Goal: Information Seeking & Learning: Learn about a topic

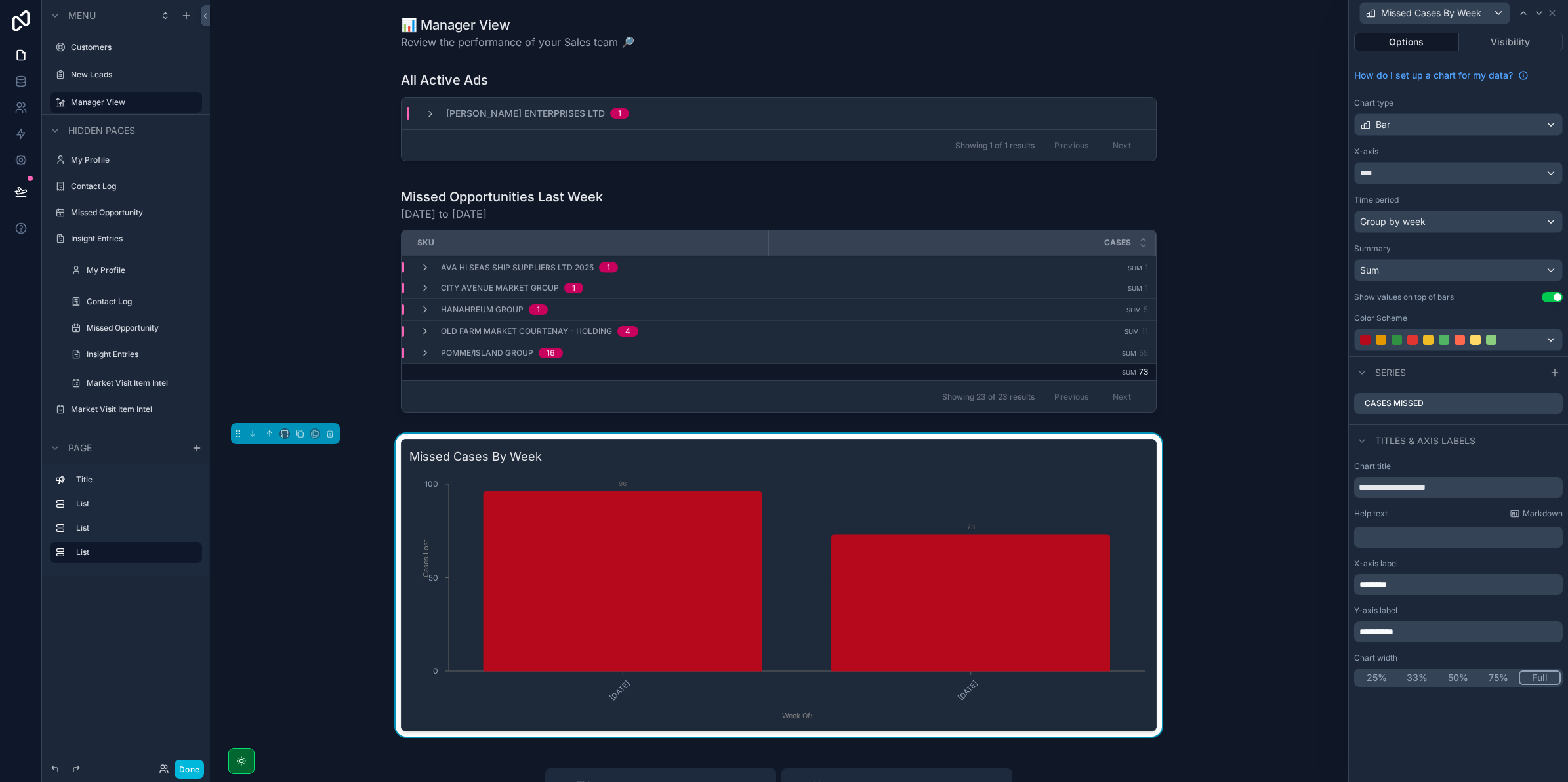
click at [430, 113] on icon "scrollable content" at bounding box center [430, 114] width 11 height 11
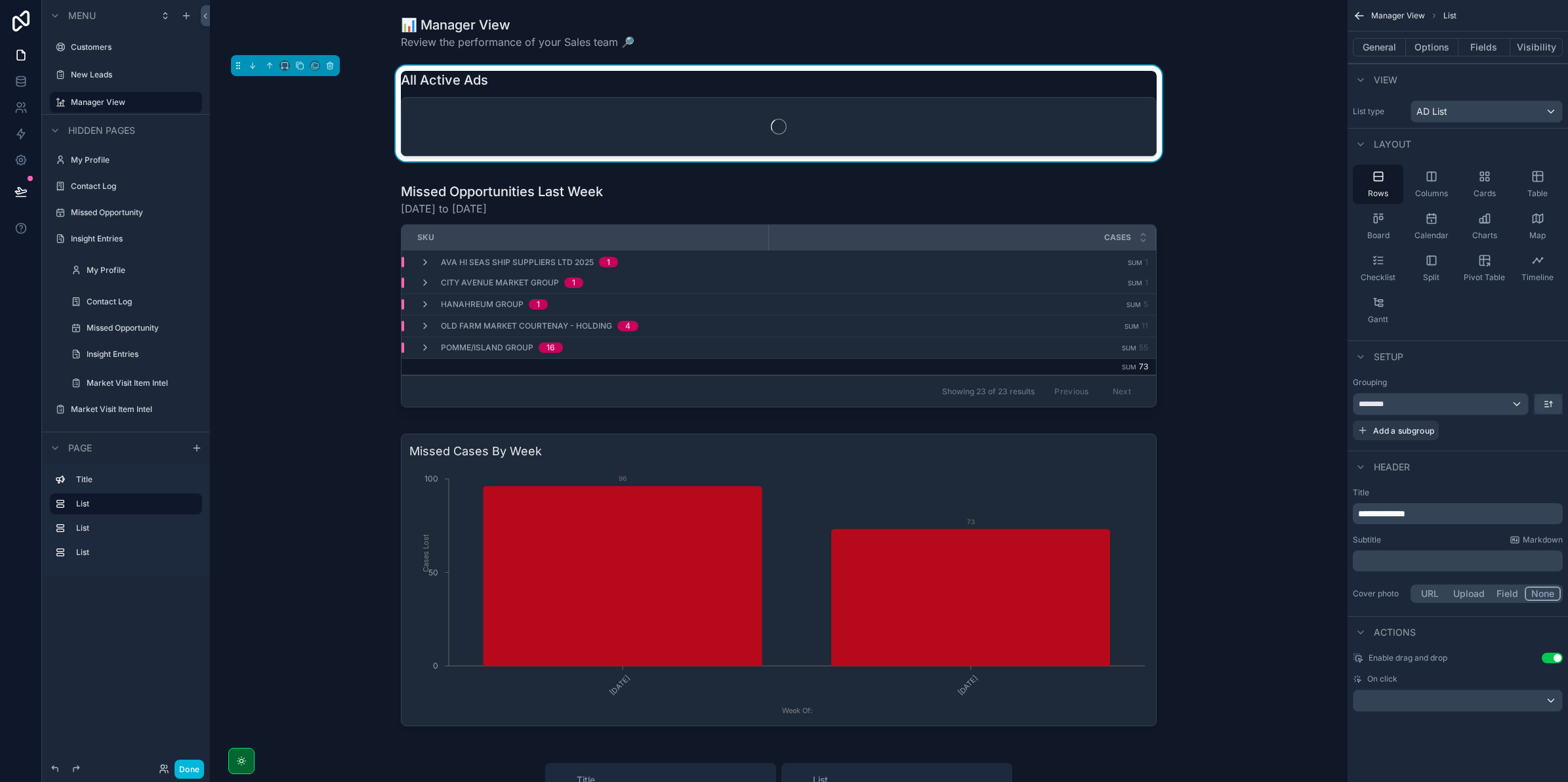
click at [430, 113] on div "scrollable content" at bounding box center [778, 127] width 755 height 58
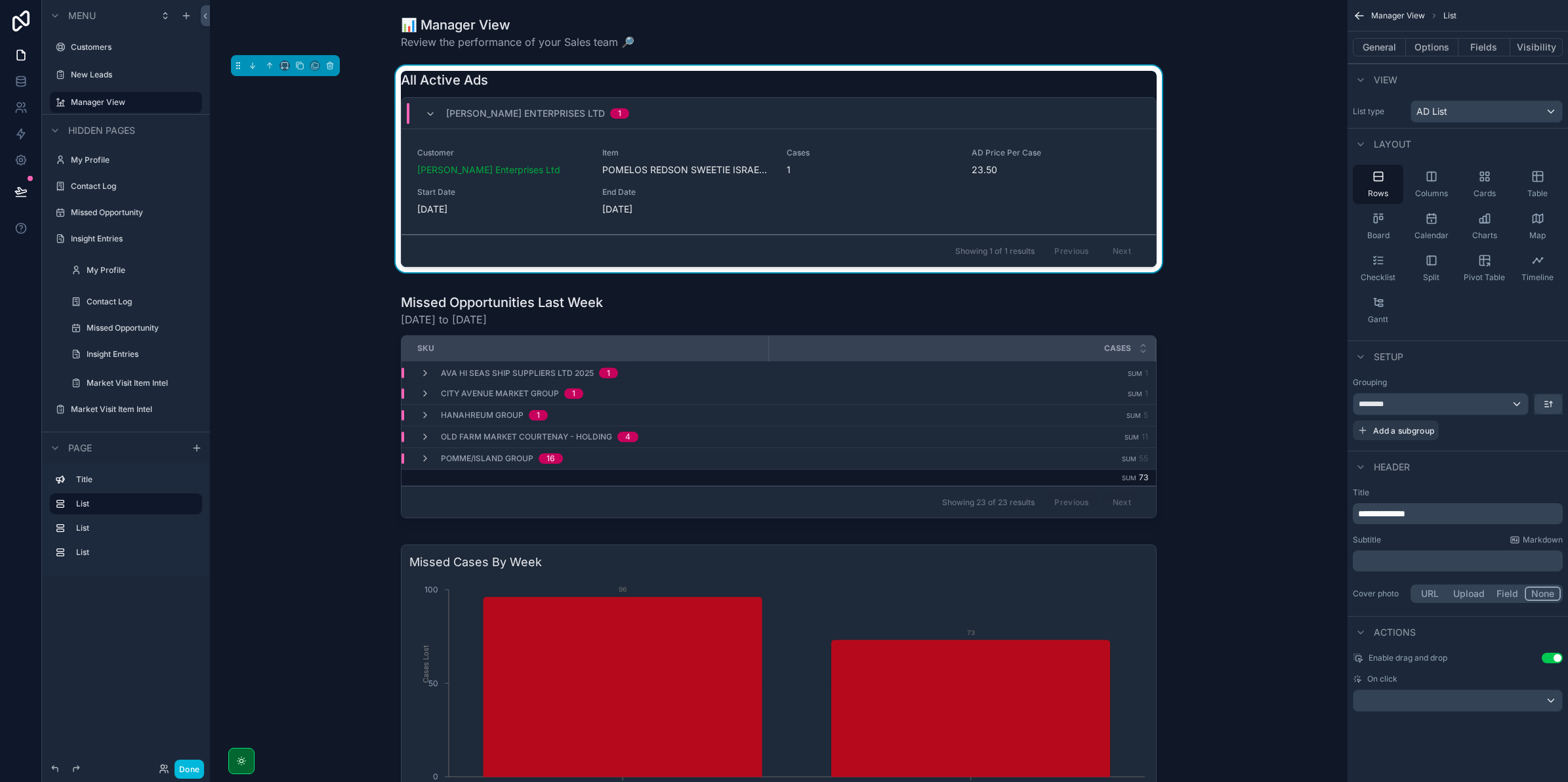
click at [427, 110] on icon "scrollable content" at bounding box center [430, 114] width 11 height 11
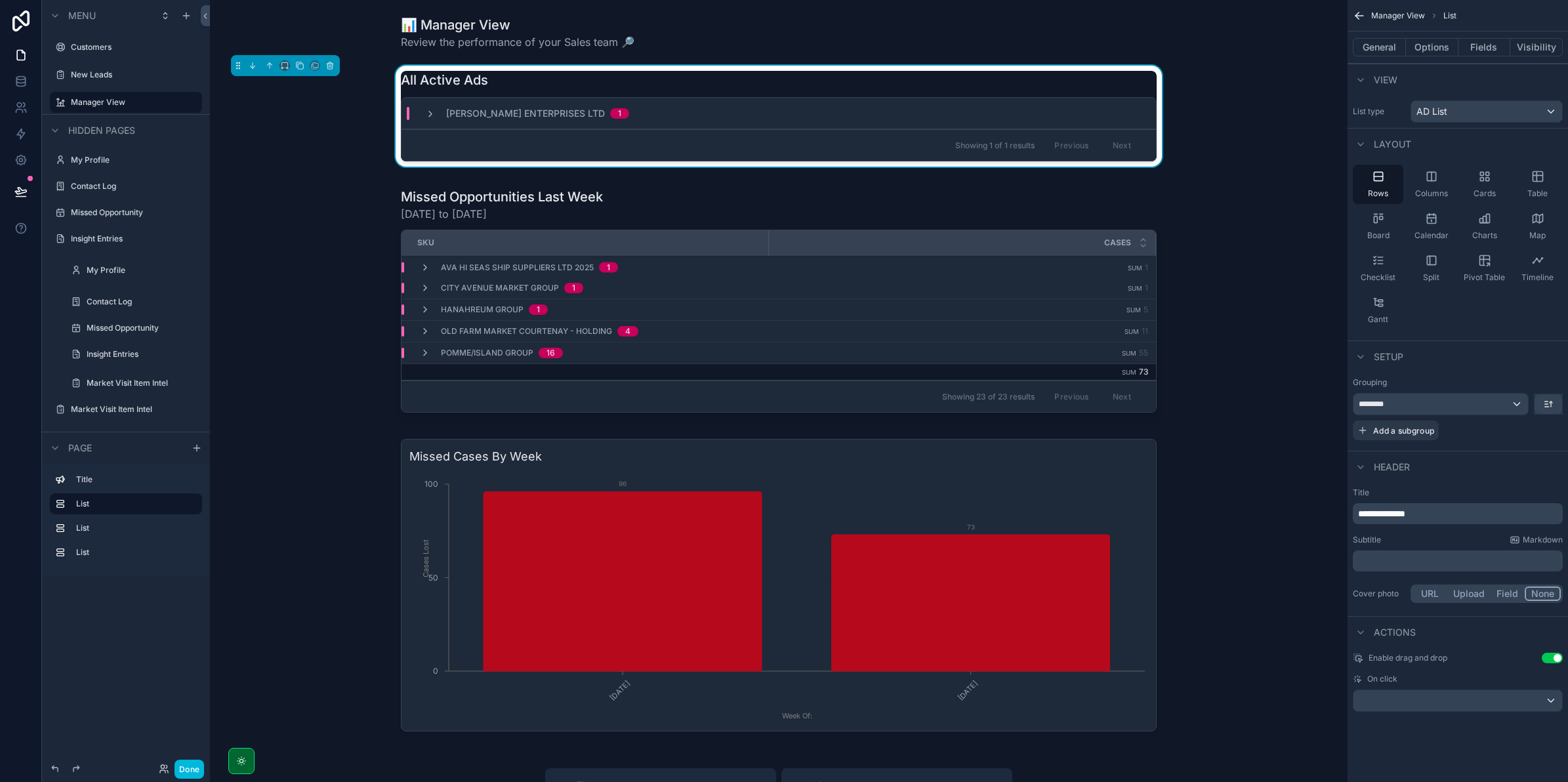
click at [522, 179] on div "📊 Manager View Review the performance of your Sales team 🔎 All Active Ads [PERS…" at bounding box center [778, 670] width 1137 height 1341
click at [418, 112] on div "[PERSON_NAME] Enterprises Ltd 1" at bounding box center [526, 113] width 235 height 13
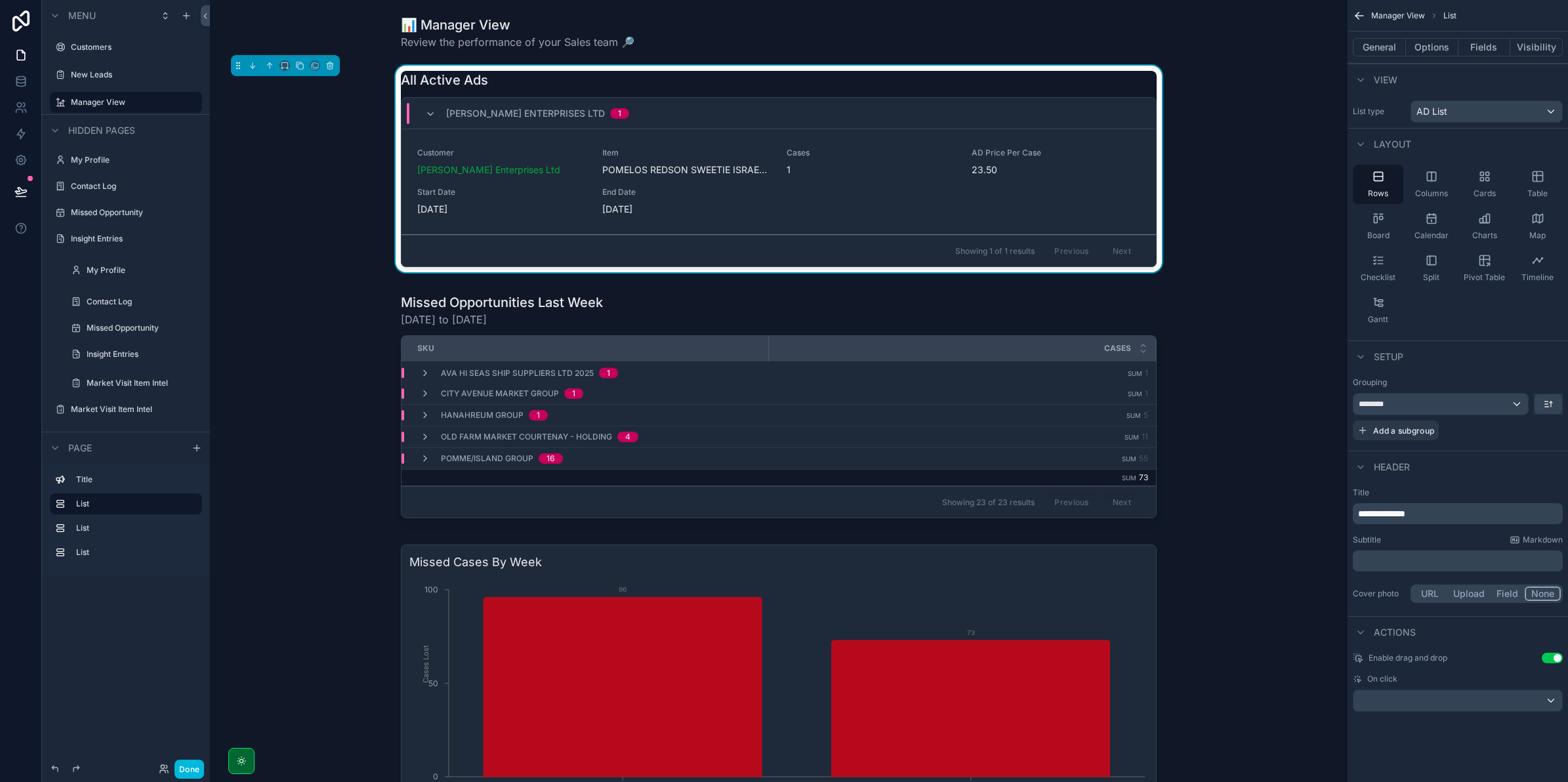
click at [418, 112] on div "[PERSON_NAME] Enterprises Ltd 1" at bounding box center [526, 113] width 235 height 21
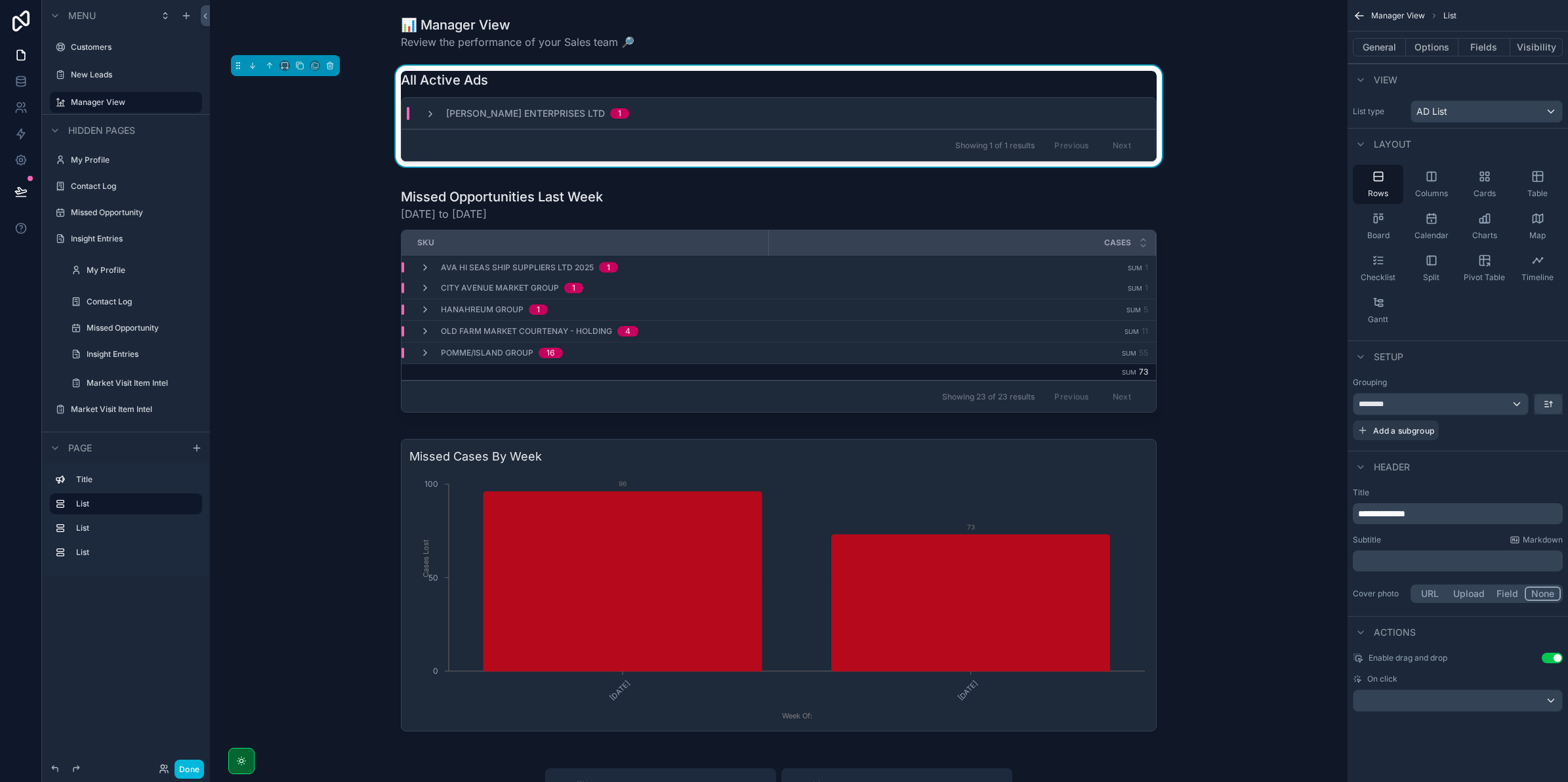
click at [425, 112] on icon "scrollable content" at bounding box center [430, 114] width 11 height 11
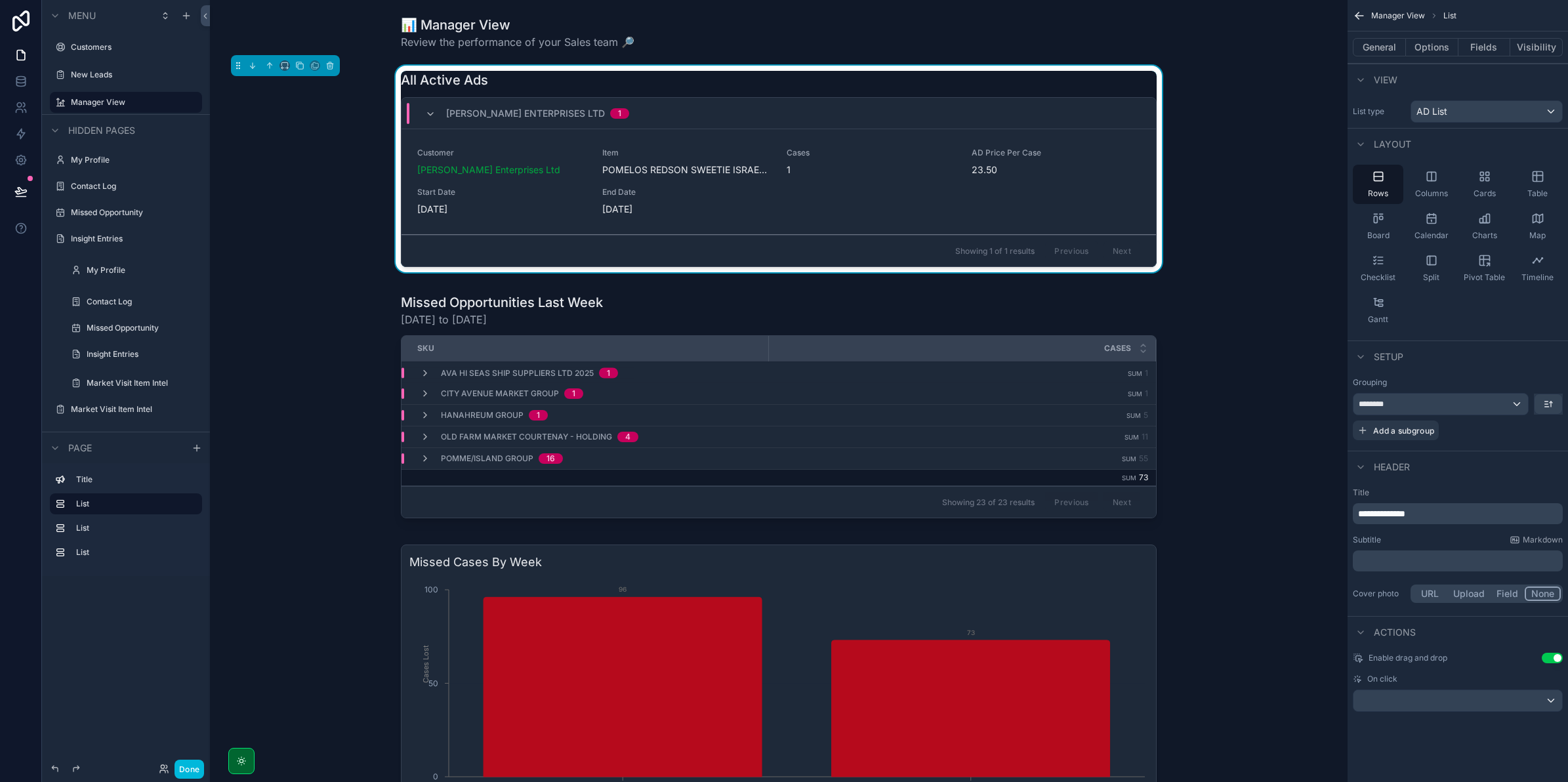
click at [425, 112] on icon "scrollable content" at bounding box center [430, 114] width 11 height 11
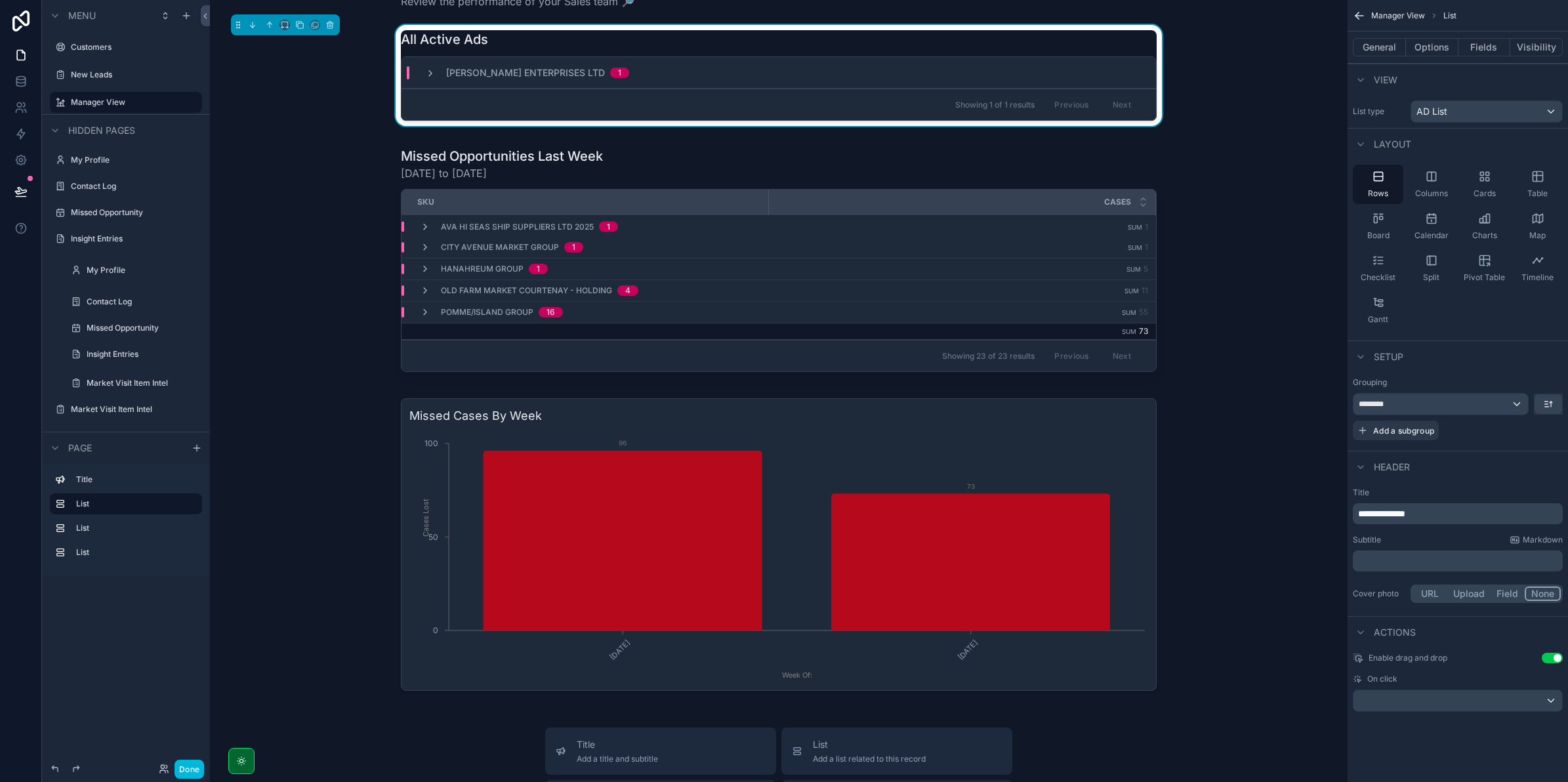
scroll to position [82, 0]
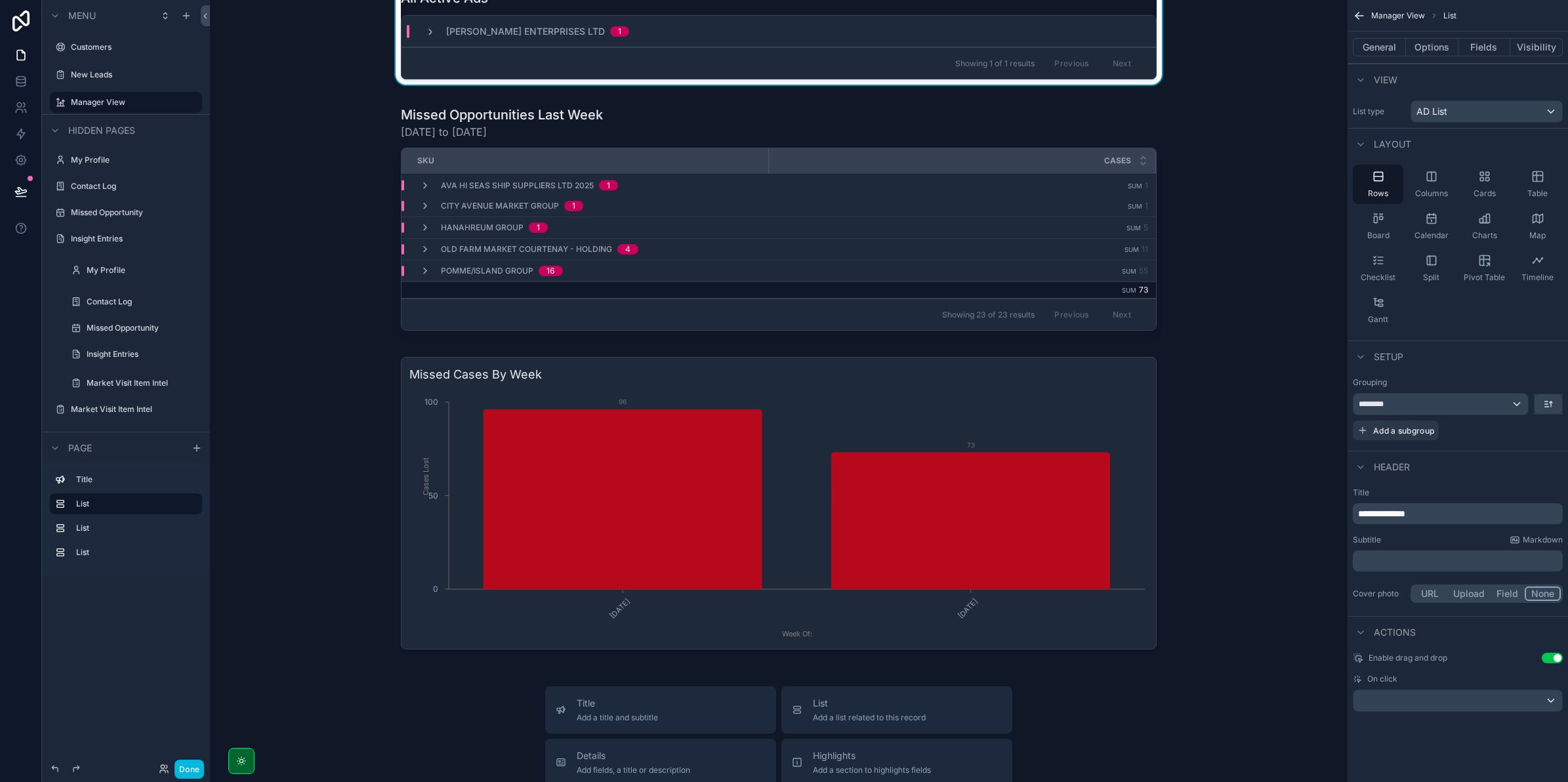
click at [358, 381] on div "scrollable content" at bounding box center [778, 504] width 1117 height 303
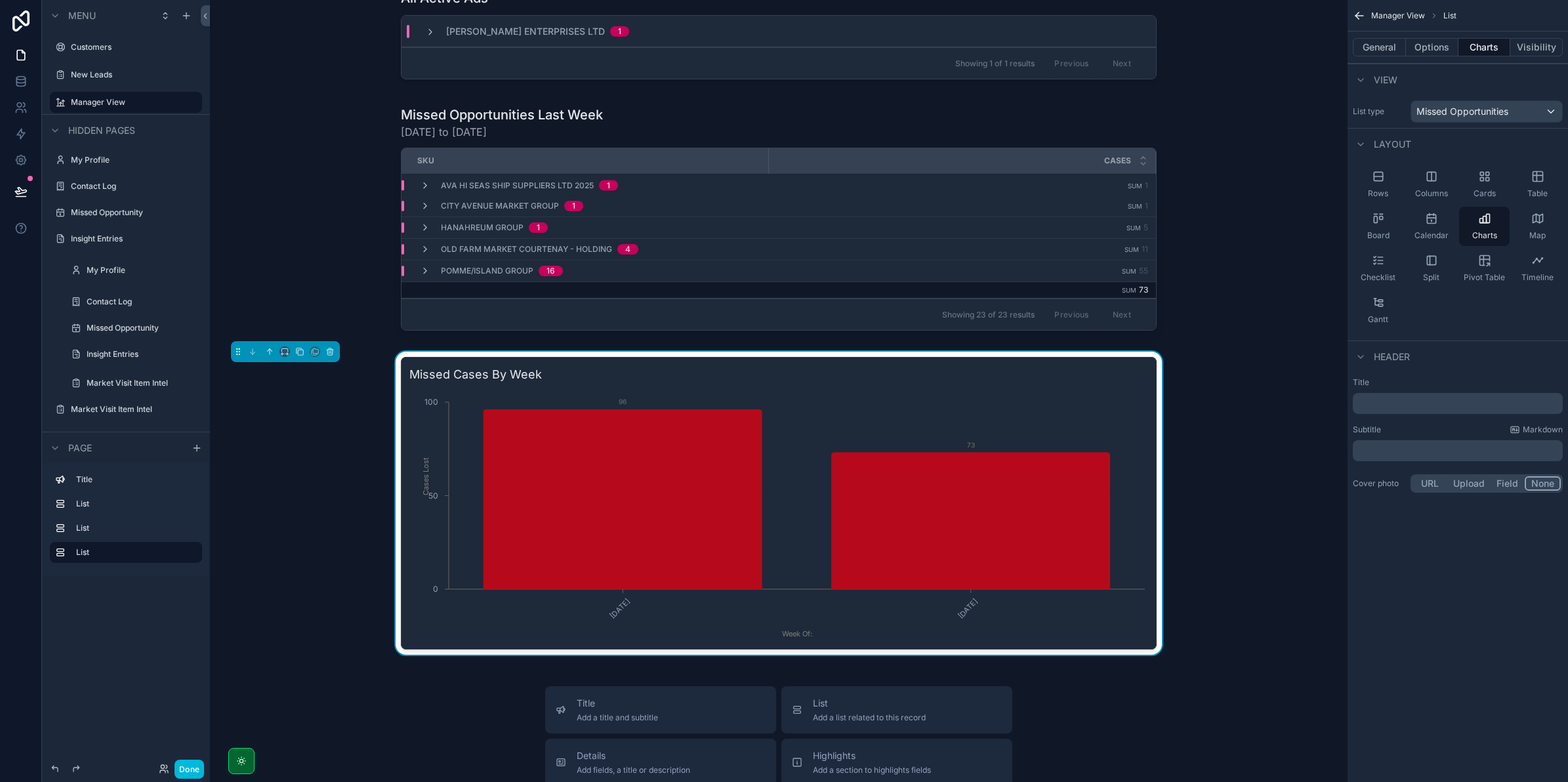
click at [368, 286] on div "scrollable content" at bounding box center [778, 220] width 1117 height 241
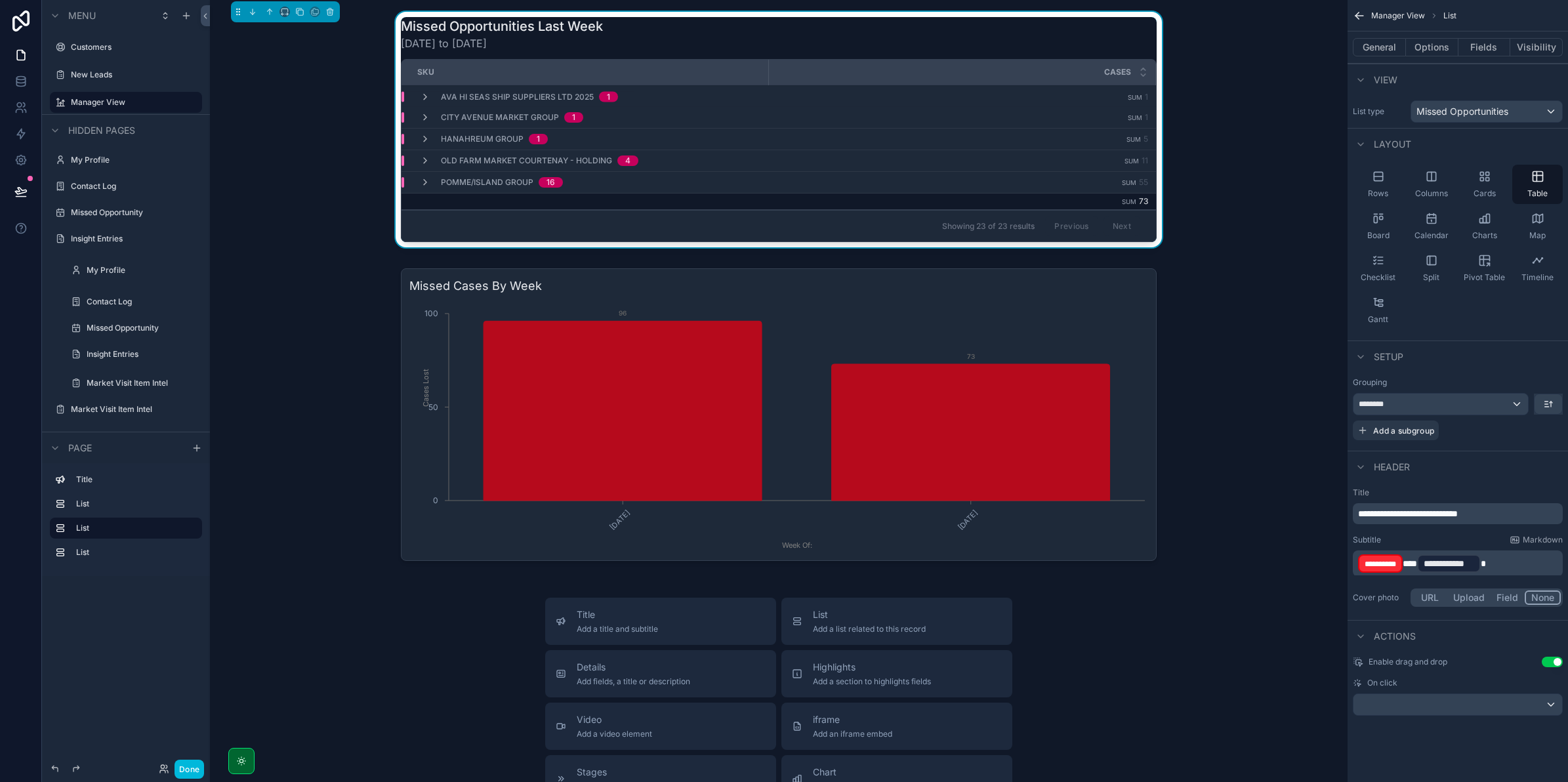
scroll to position [0, 0]
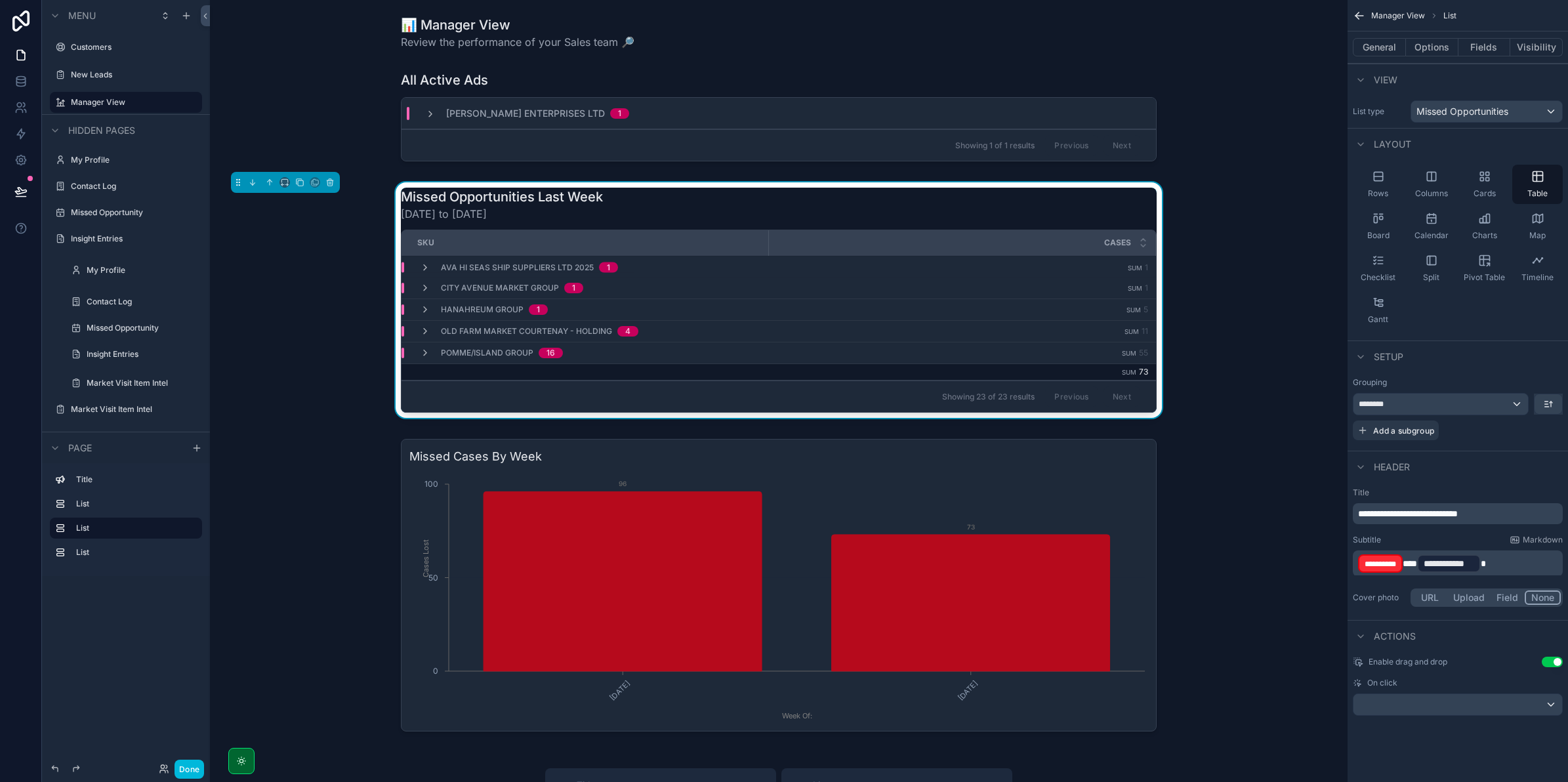
click at [495, 162] on div "scrollable content" at bounding box center [778, 119] width 1117 height 107
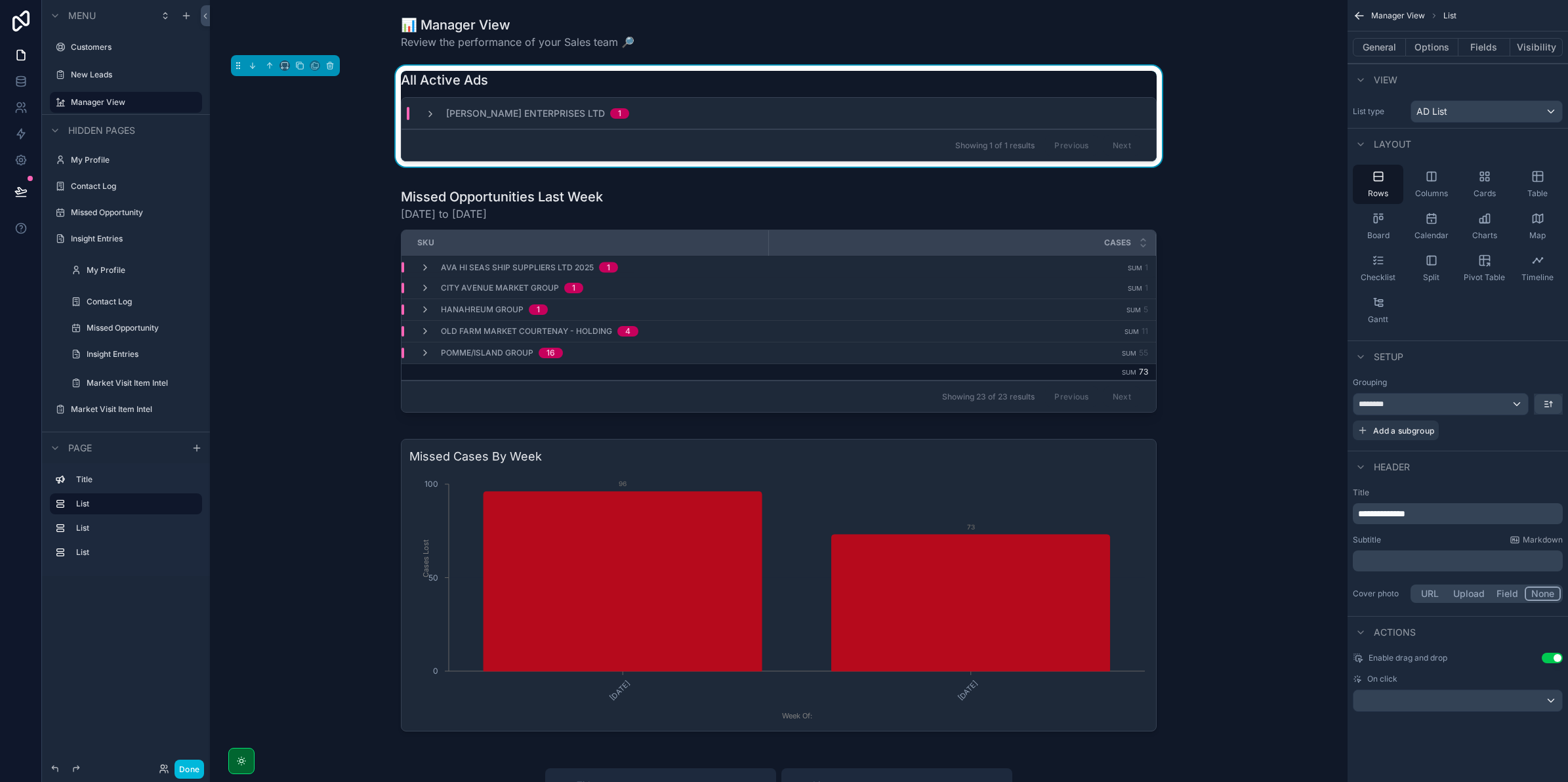
click at [509, 172] on div "📊 Manager View Review the performance of your Sales team 🔎 All Active Ads [PERS…" at bounding box center [778, 670] width 1137 height 1341
click at [509, 191] on div "scrollable content" at bounding box center [778, 303] width 1117 height 241
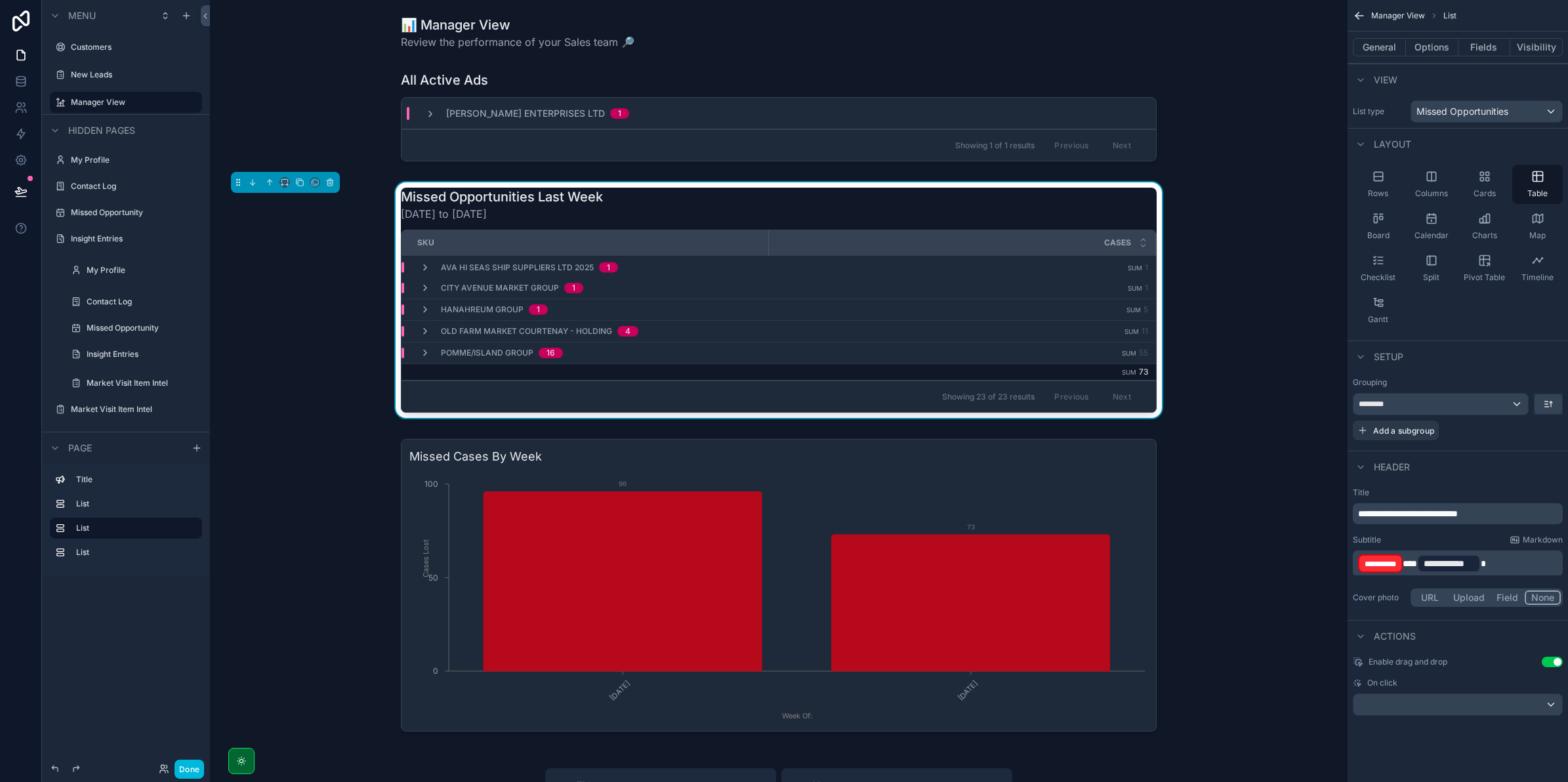
click at [511, 152] on div "Showing 1 of 1 results Previous Next" at bounding box center [778, 145] width 755 height 31
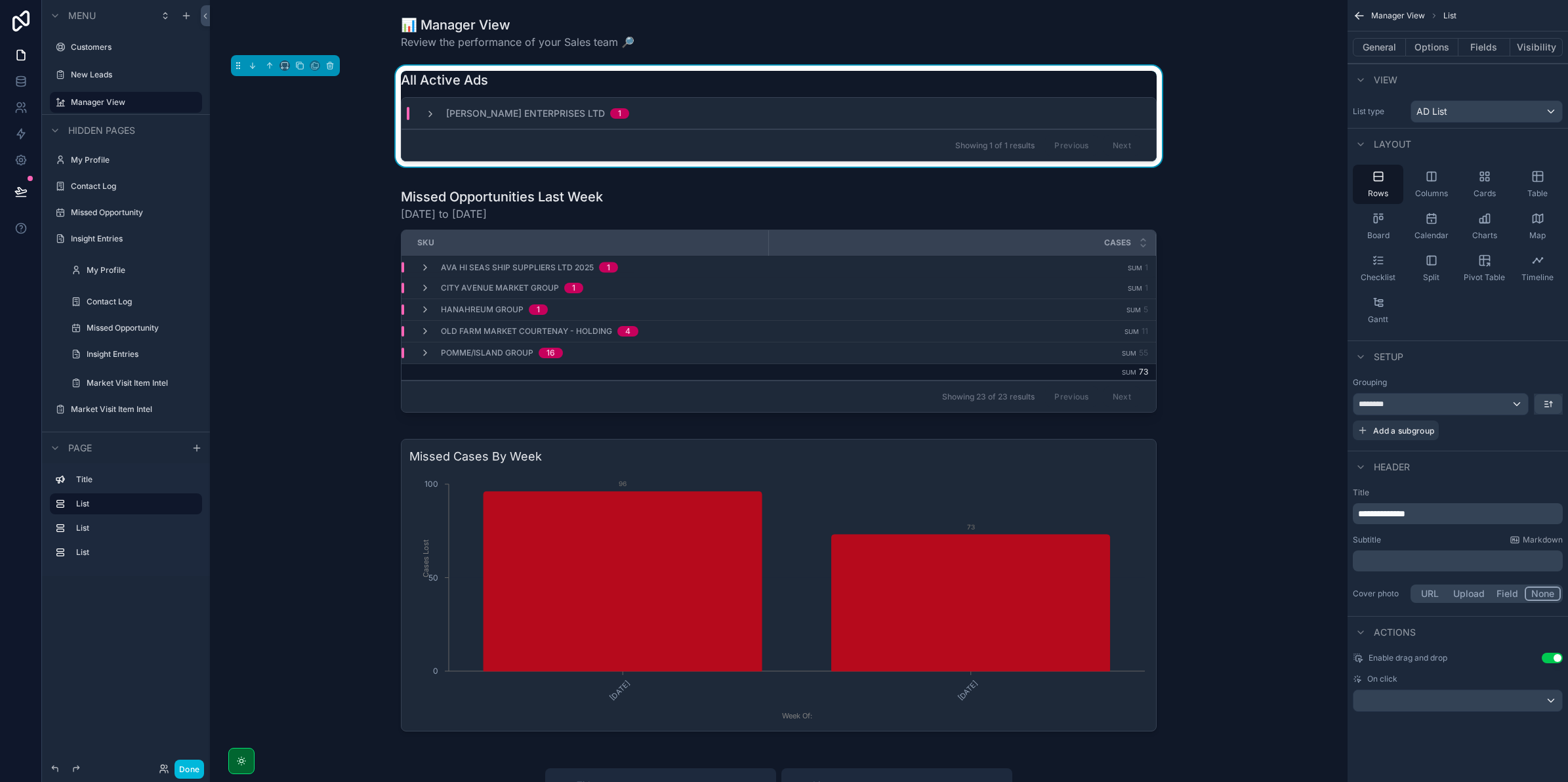
click at [425, 117] on icon "scrollable content" at bounding box center [430, 114] width 11 height 11
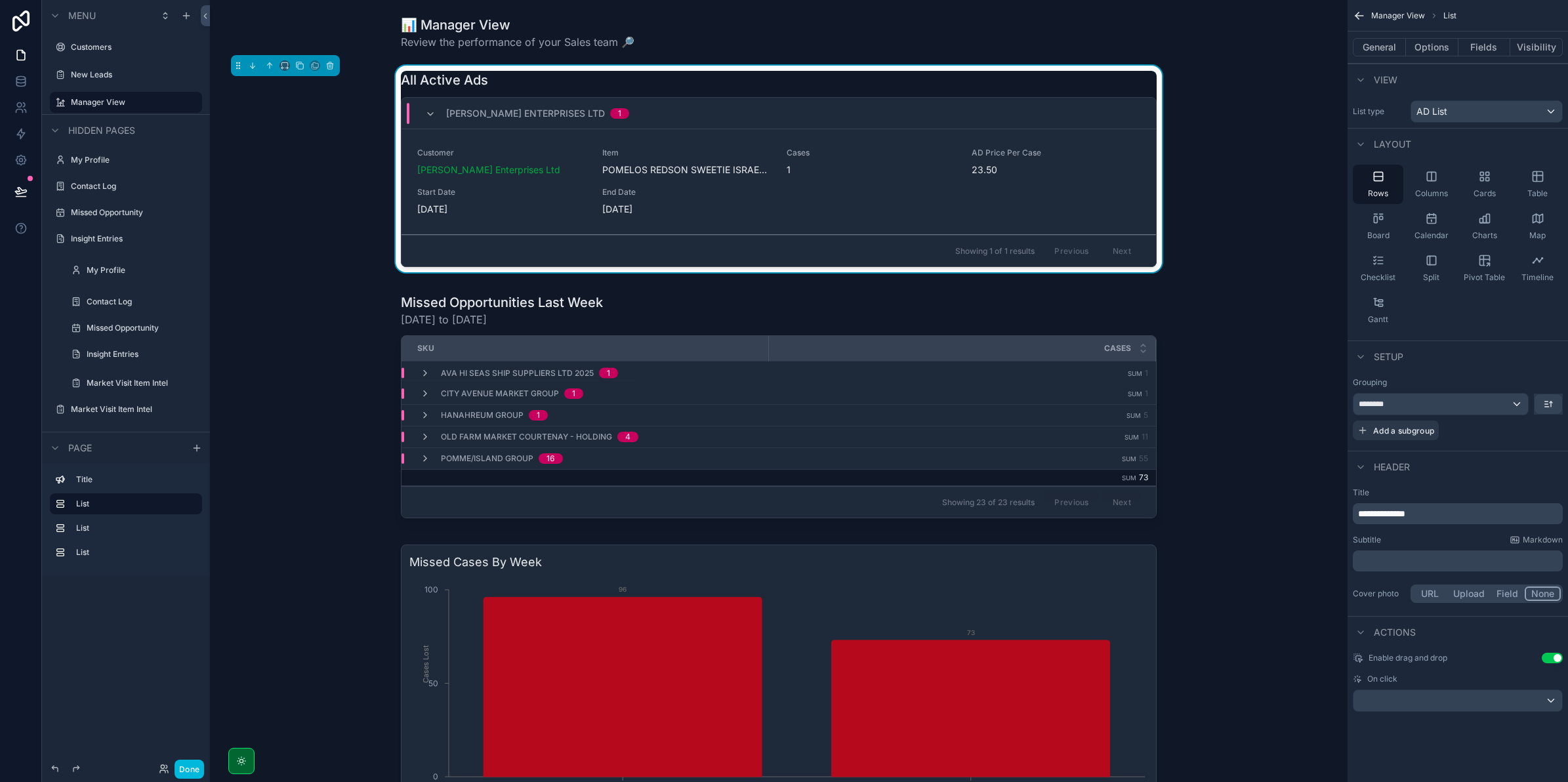
click at [428, 112] on icon "scrollable content" at bounding box center [430, 114] width 11 height 11
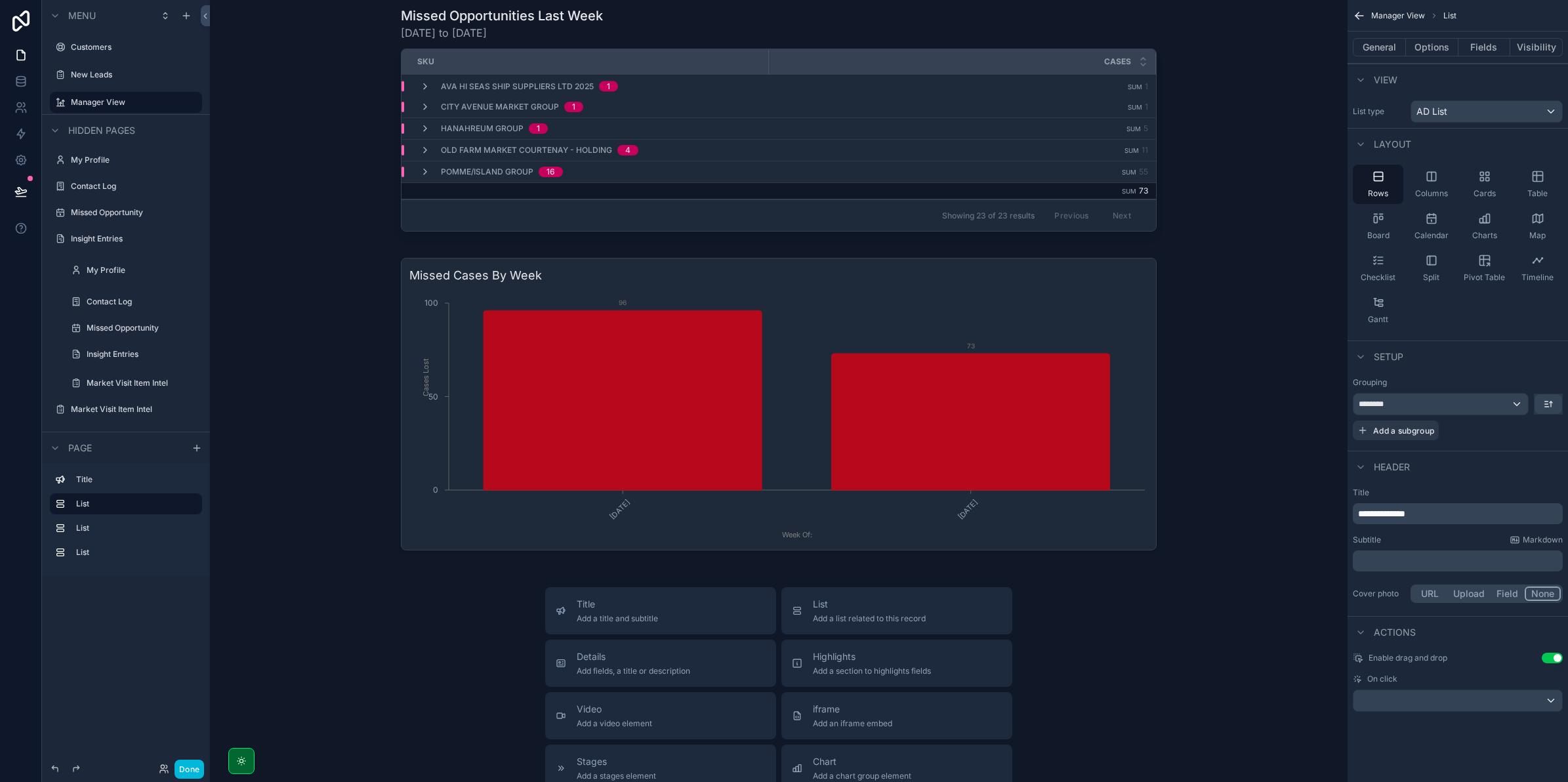
scroll to position [82, 0]
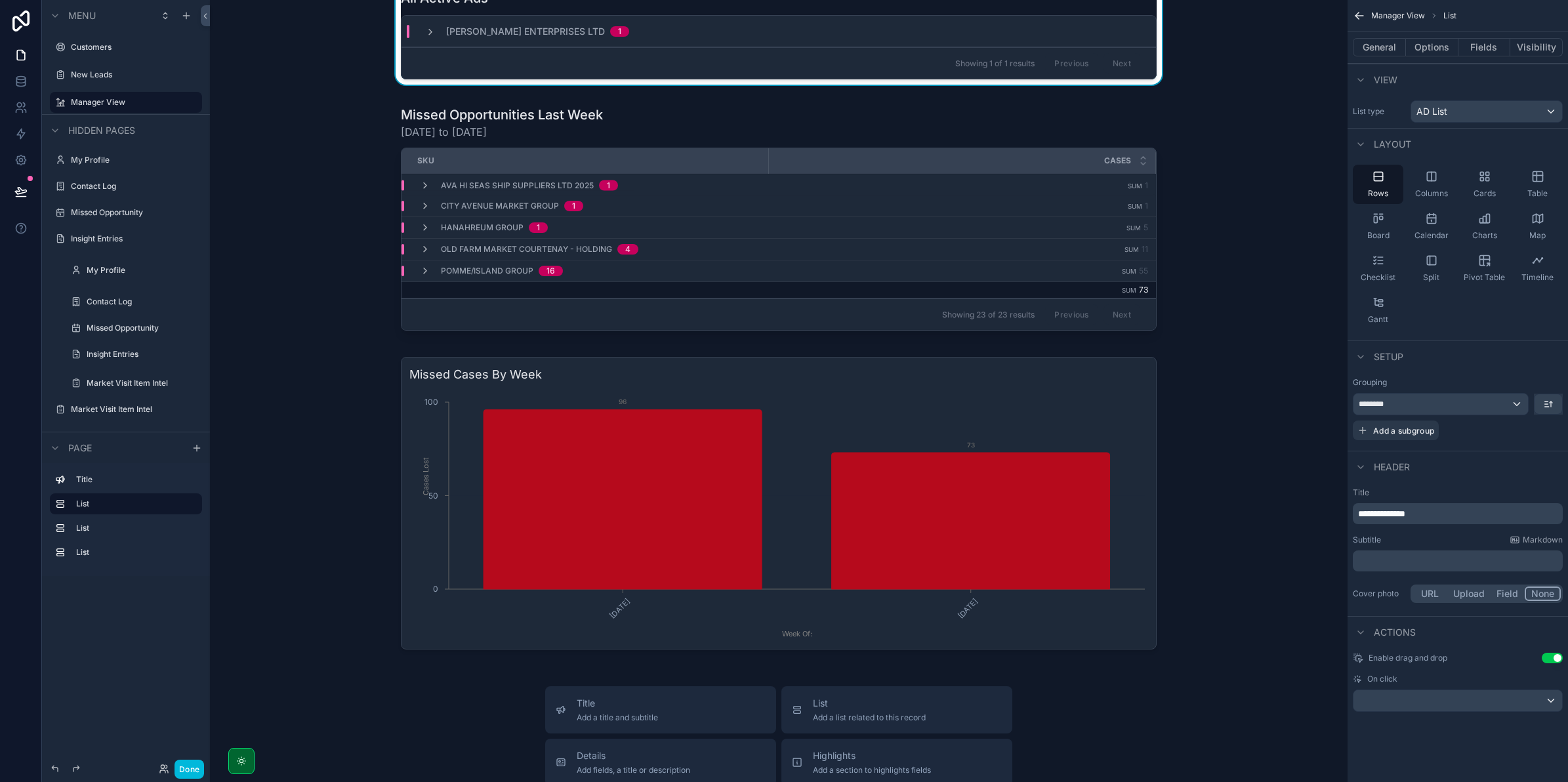
click at [637, 373] on div "scrollable content" at bounding box center [778, 504] width 1117 height 303
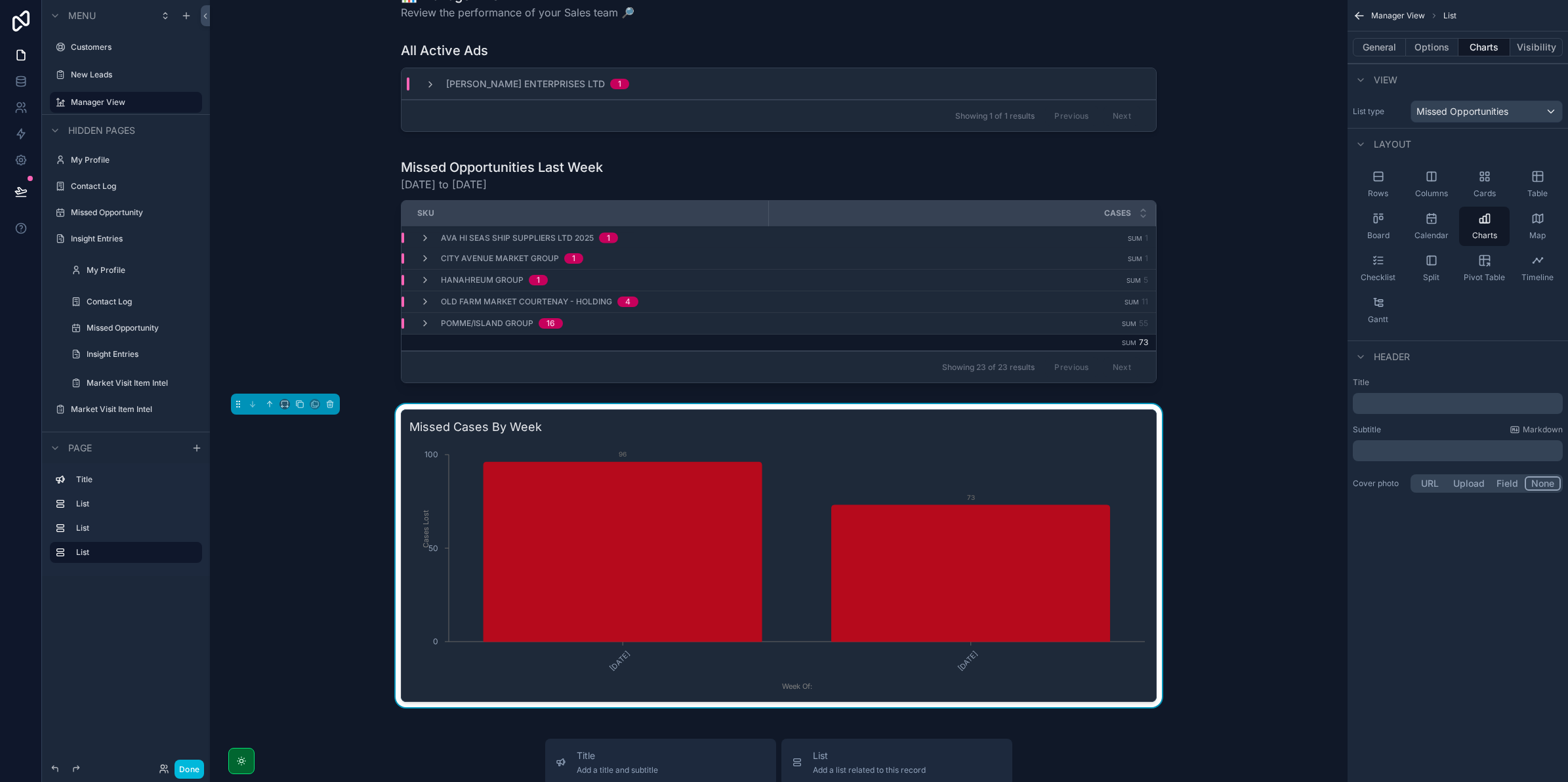
scroll to position [0, 0]
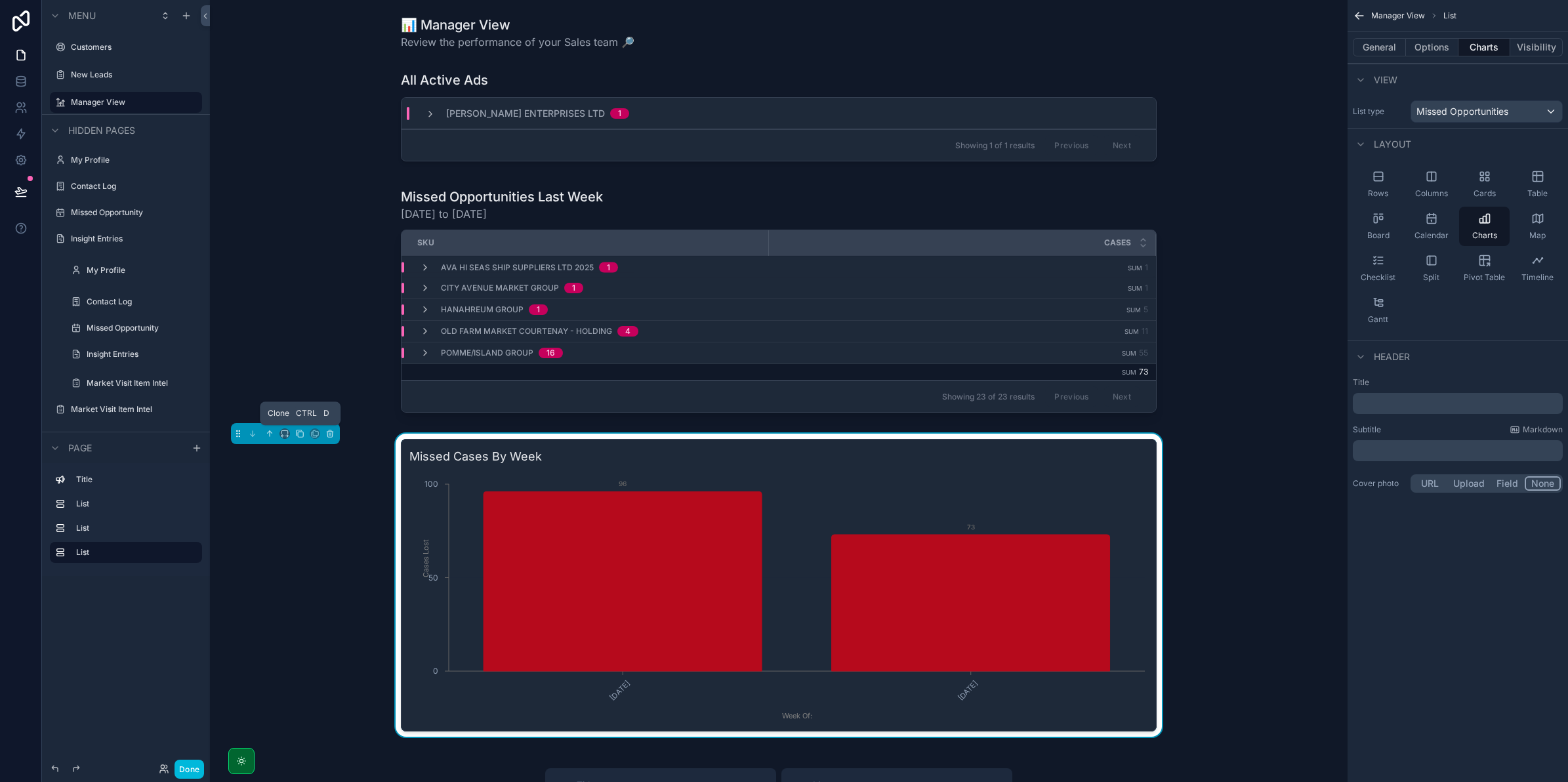
click at [303, 435] on icon "scrollable content" at bounding box center [300, 434] width 5 height 5
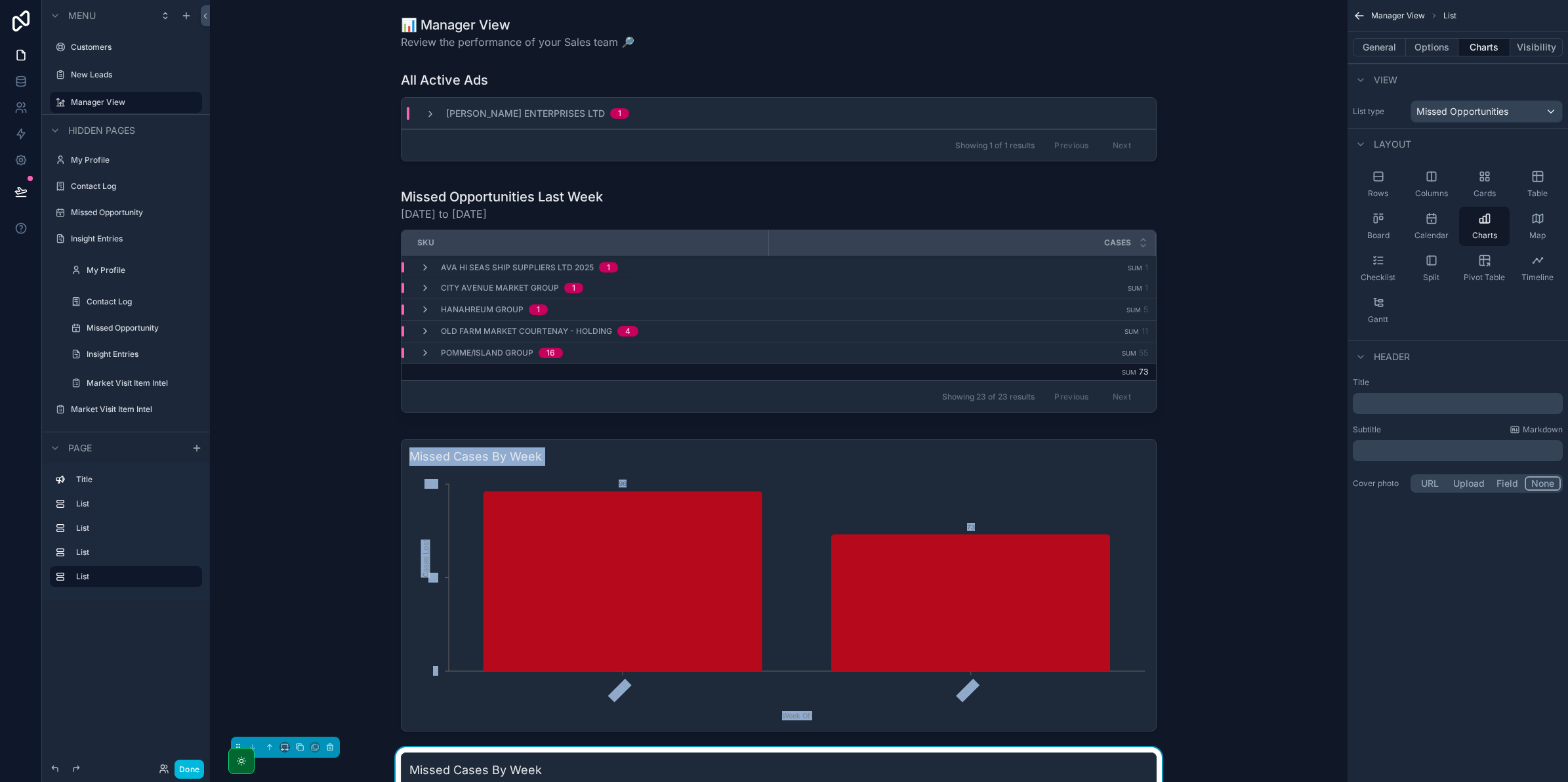
drag, startPoint x: 454, startPoint y: 361, endPoint x: 456, endPoint y: 271, distance: 90.0
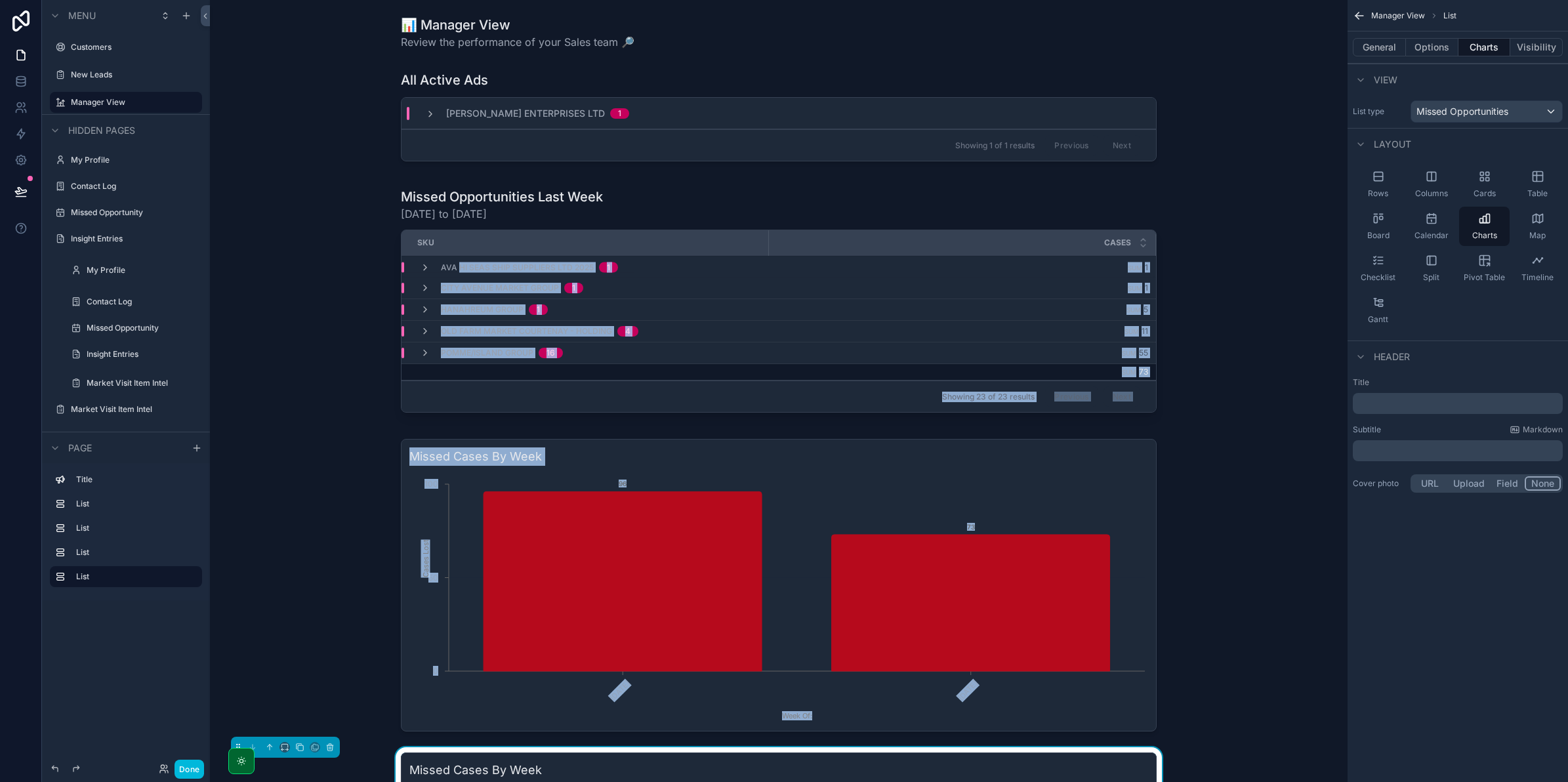
click at [392, 453] on div "scrollable content" at bounding box center [778, 585] width 1117 height 303
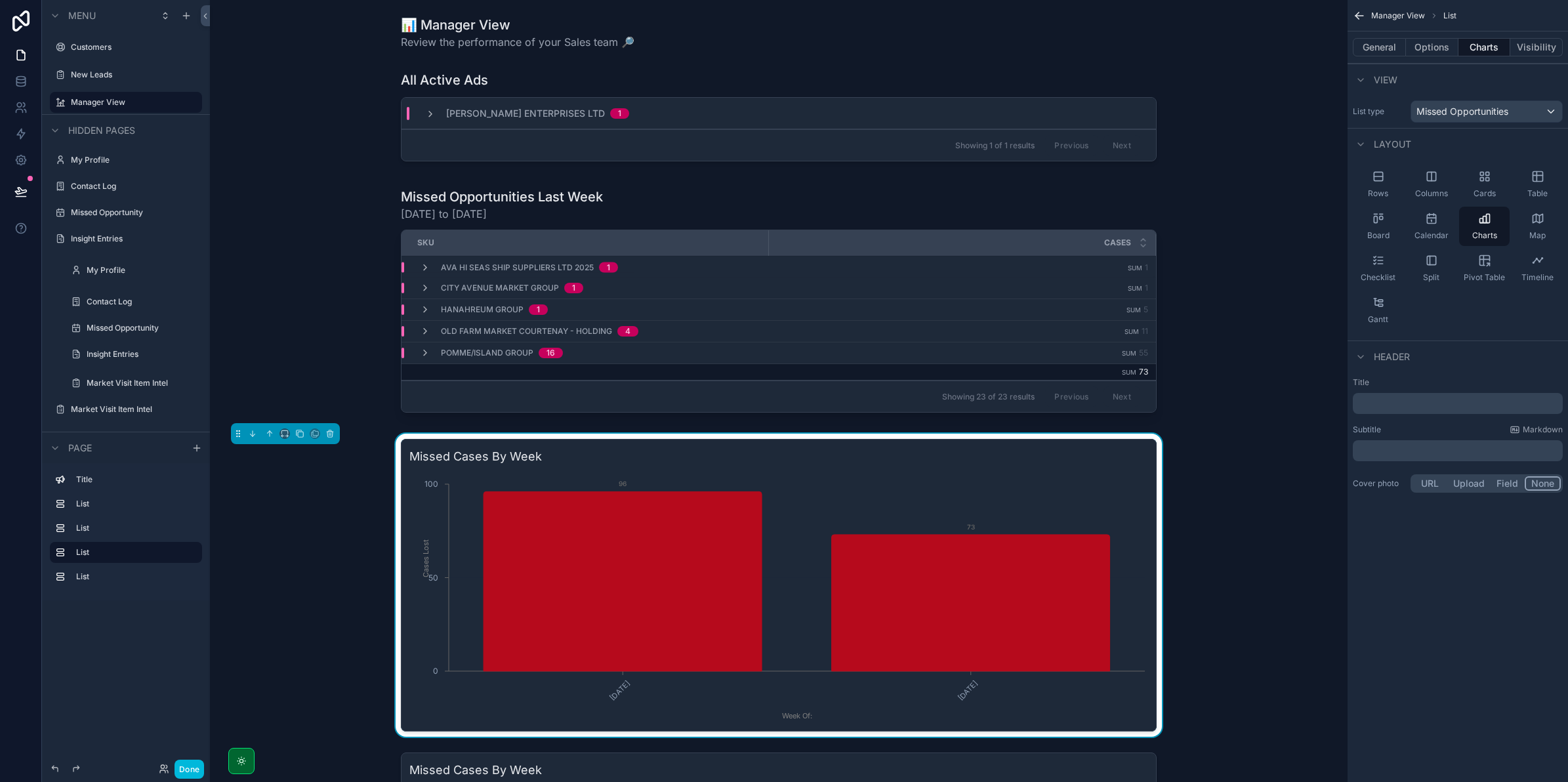
drag, startPoint x: 397, startPoint y: 444, endPoint x: 392, endPoint y: 437, distance: 8.6
click at [250, 429] on icon "scrollable content" at bounding box center [253, 434] width 9 height 9
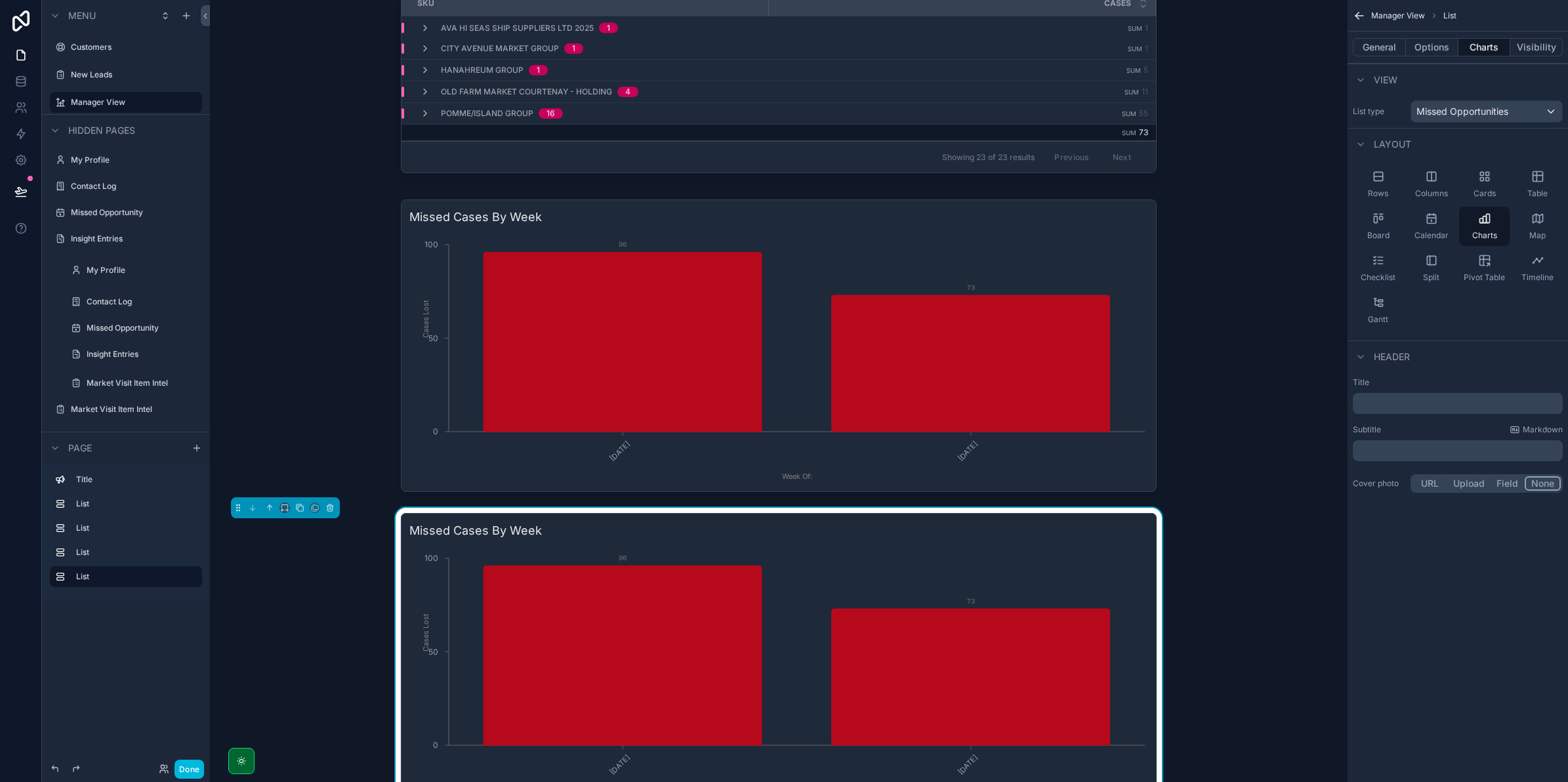
scroll to position [164, 0]
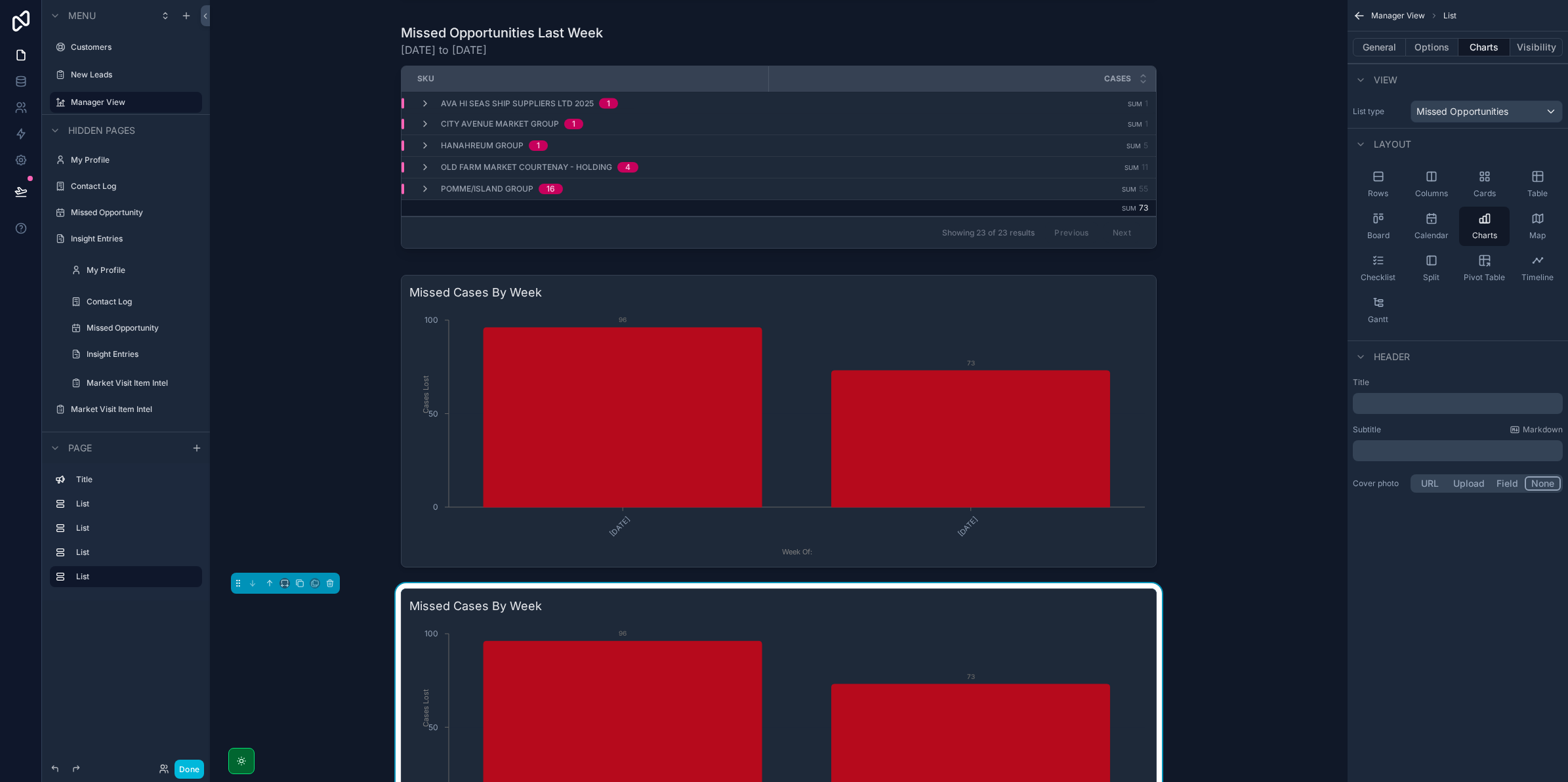
click at [403, 336] on div "scrollable content" at bounding box center [778, 421] width 1117 height 303
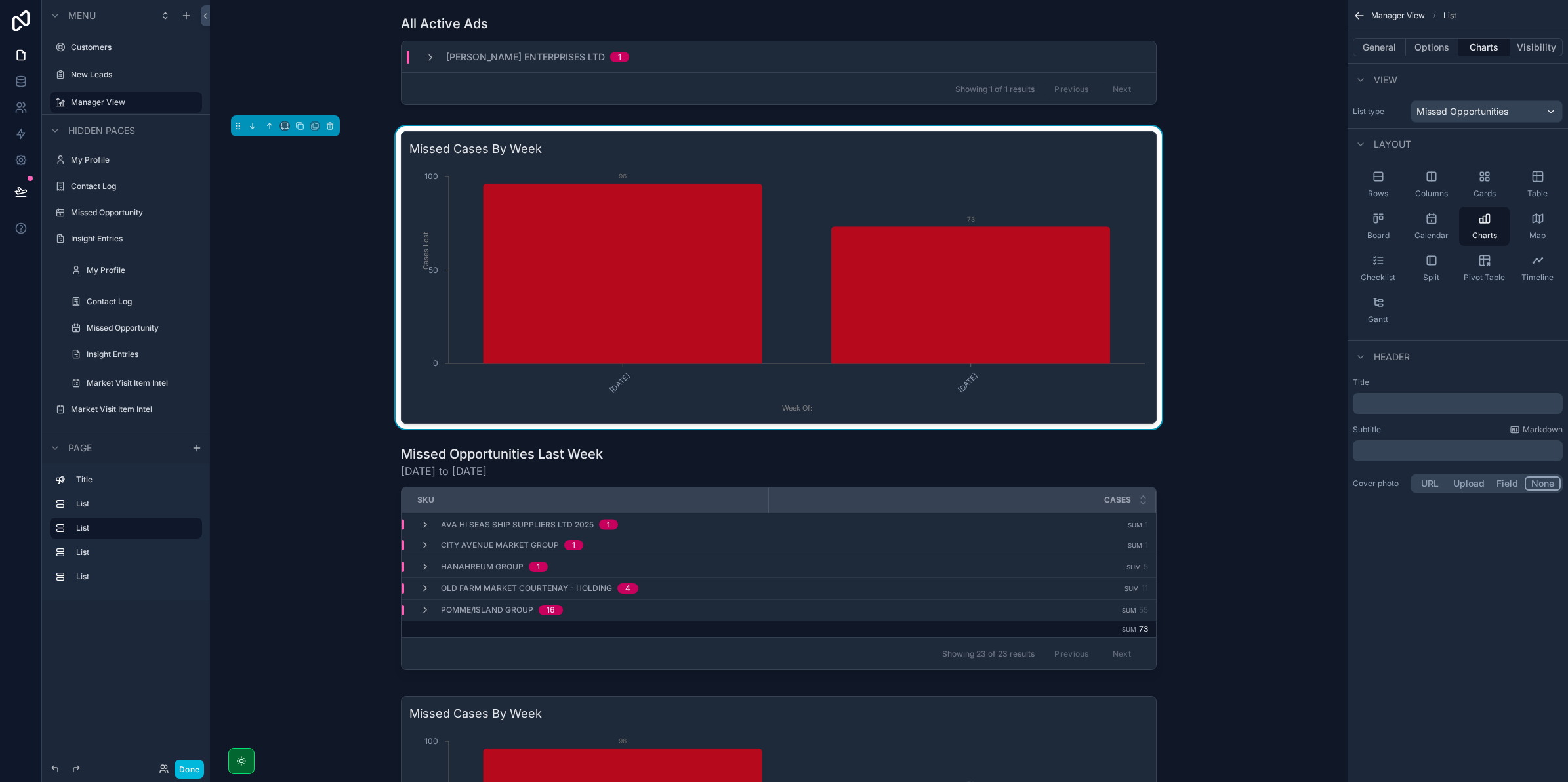
scroll to position [0, 0]
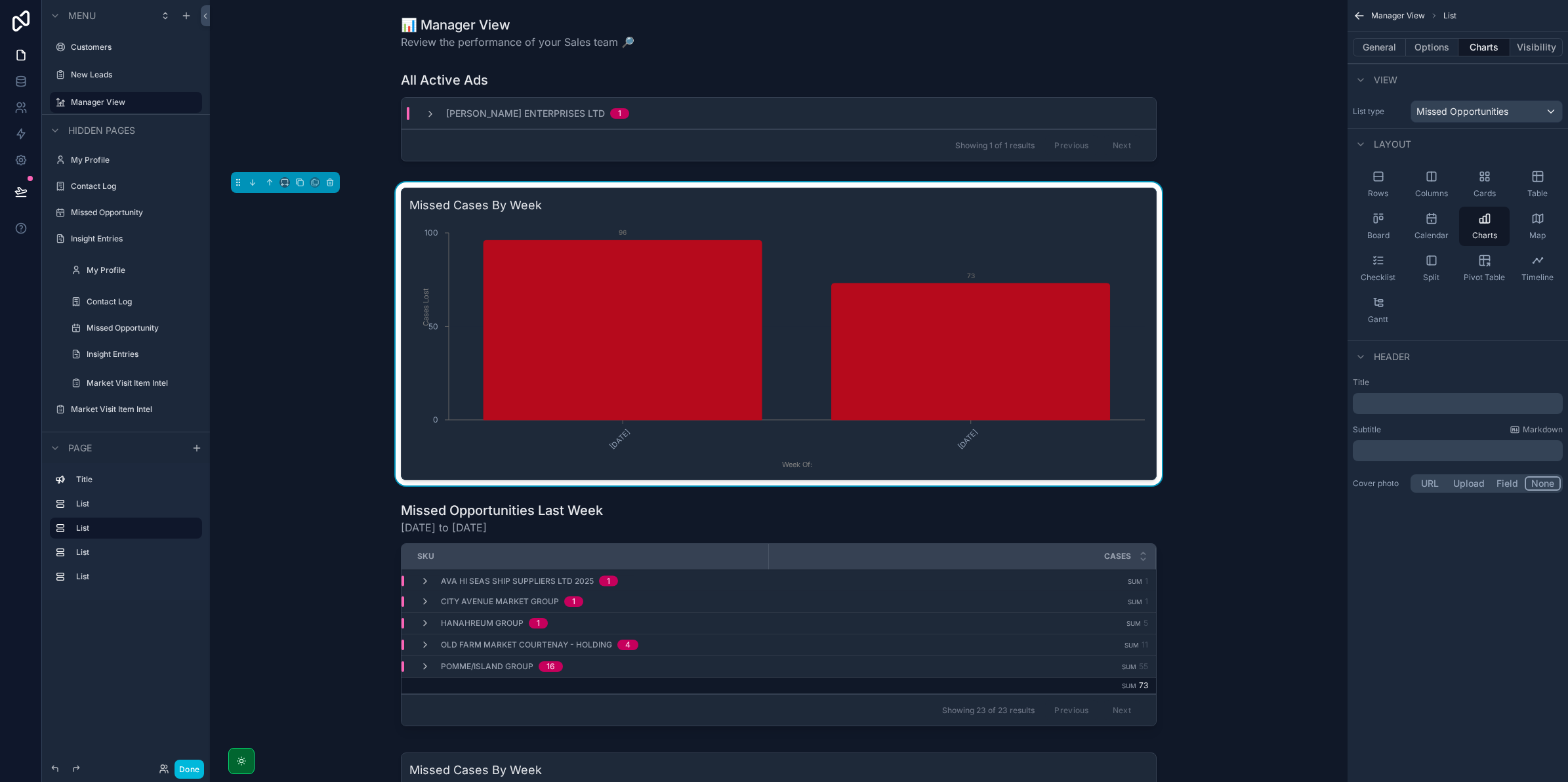
click at [557, 197] on h3 "Missed Cases By Week" at bounding box center [778, 205] width 739 height 19
drag, startPoint x: 707, startPoint y: 218, endPoint x: 775, endPoint y: 182, distance: 76.9
click at [707, 218] on div "Missed Cases By Week [DATE] [DATE] Week Of: 0 50 100 Cases Lost 96 73" at bounding box center [778, 333] width 756 height 293
click at [1441, 43] on button "Options" at bounding box center [1431, 47] width 52 height 19
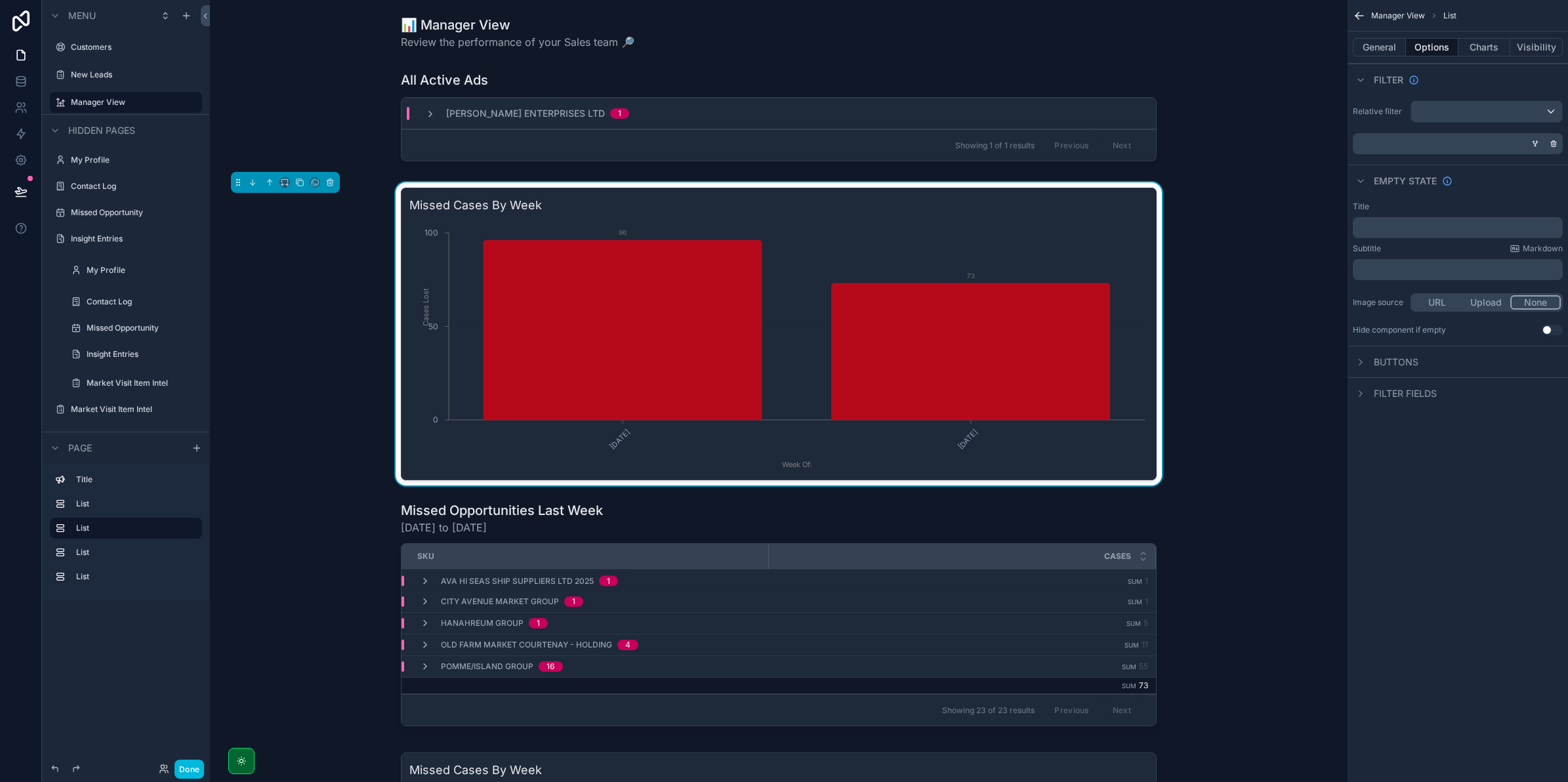
click at [1473, 43] on button "Charts" at bounding box center [1484, 47] width 52 height 19
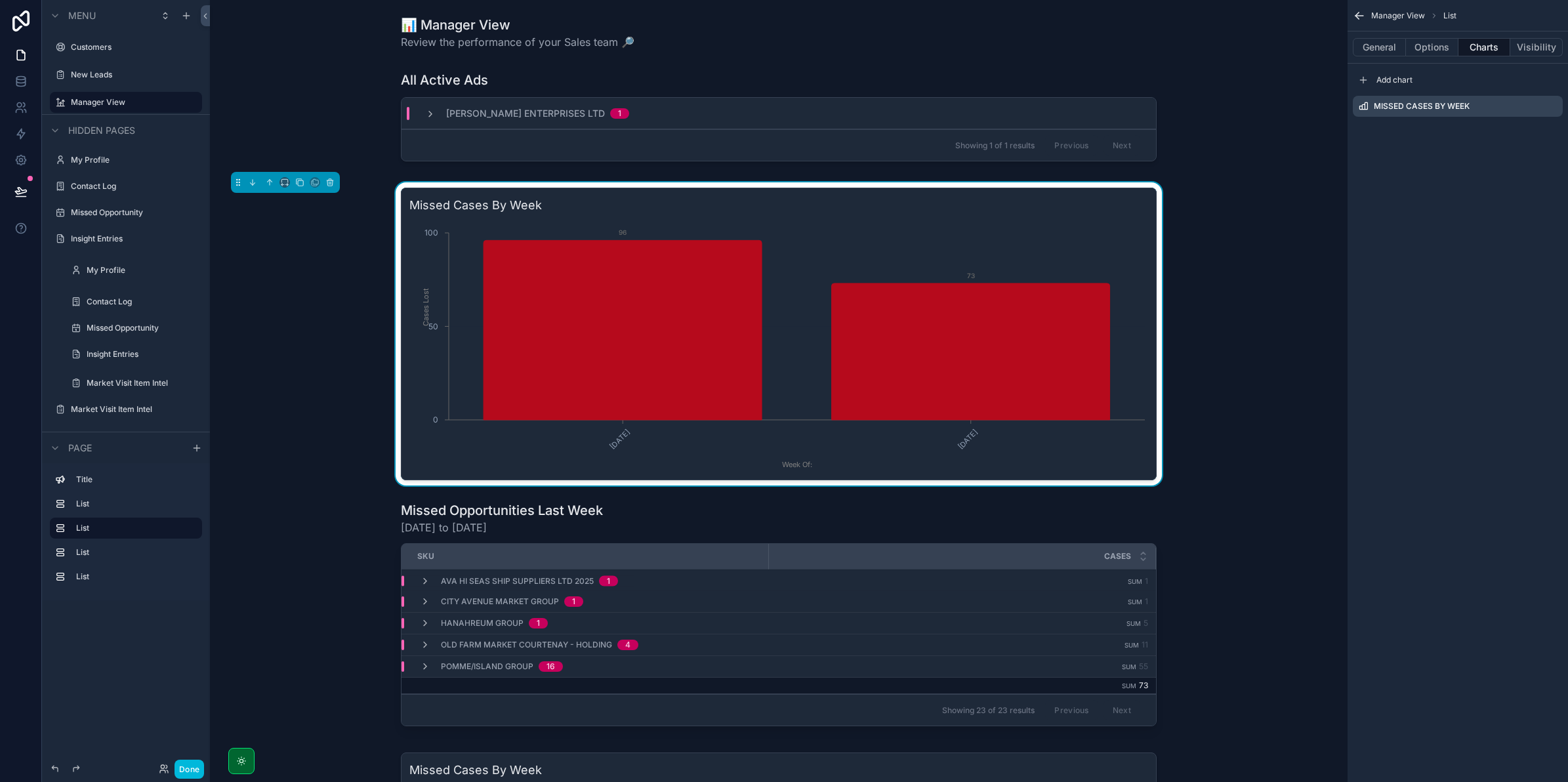
click at [0, 0] on icon "scrollable content" at bounding box center [0, 0] width 0 height 0
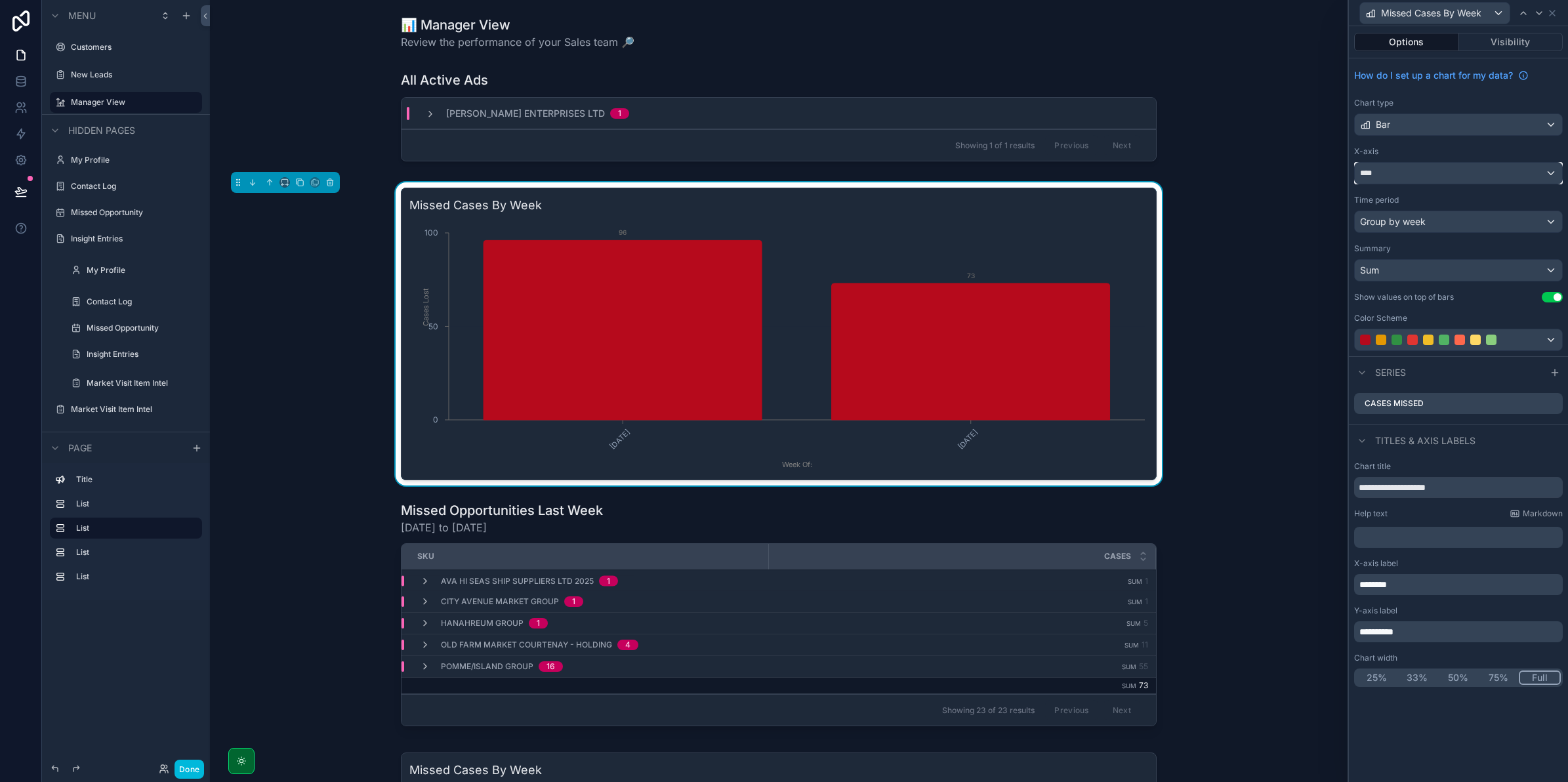
click at [1432, 176] on div "****" at bounding box center [1459, 172] width 207 height 21
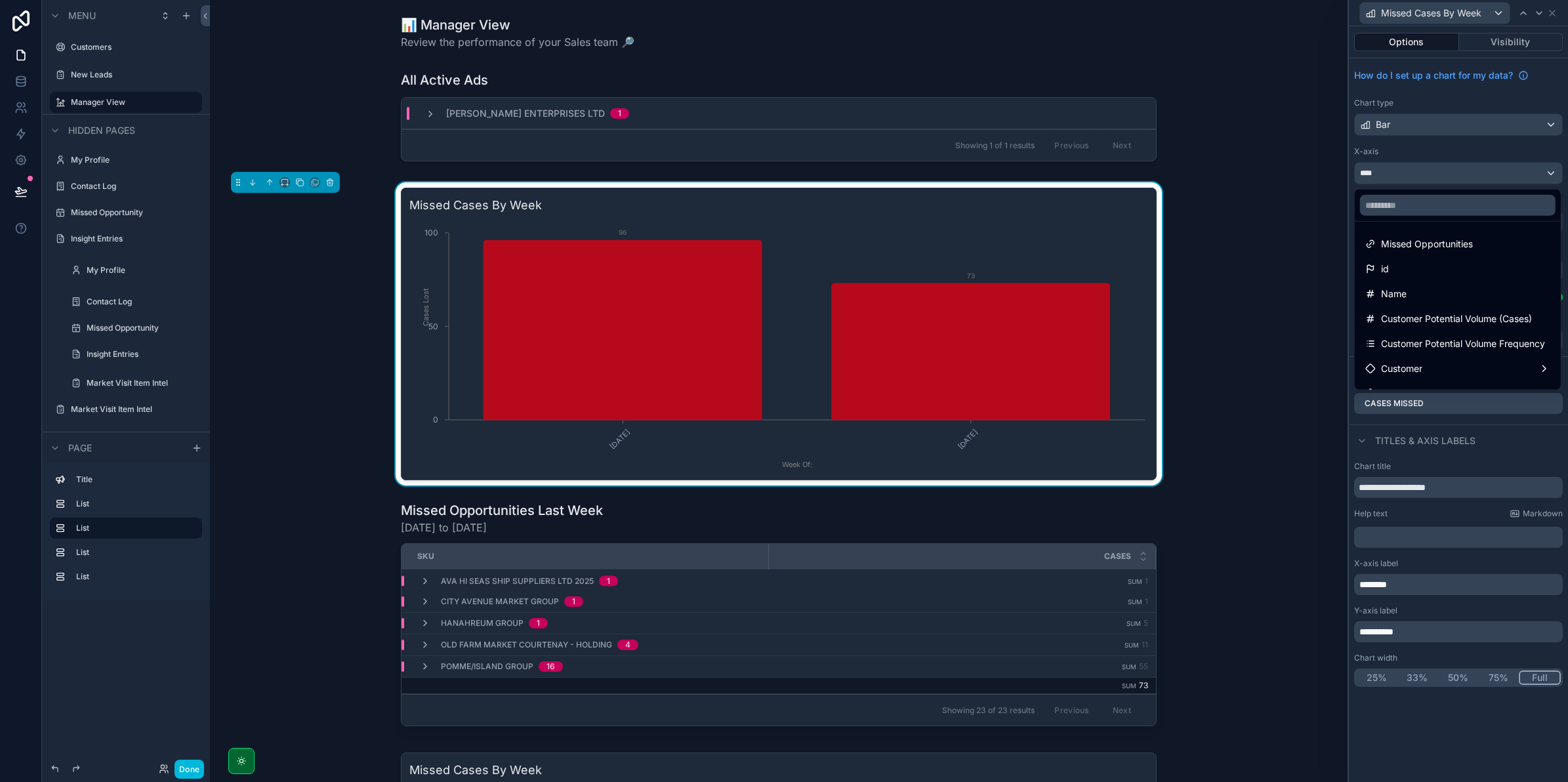
drag, startPoint x: 1406, startPoint y: 175, endPoint x: 1395, endPoint y: 175, distance: 11.0
click at [1406, 175] on div at bounding box center [1459, 391] width 219 height 782
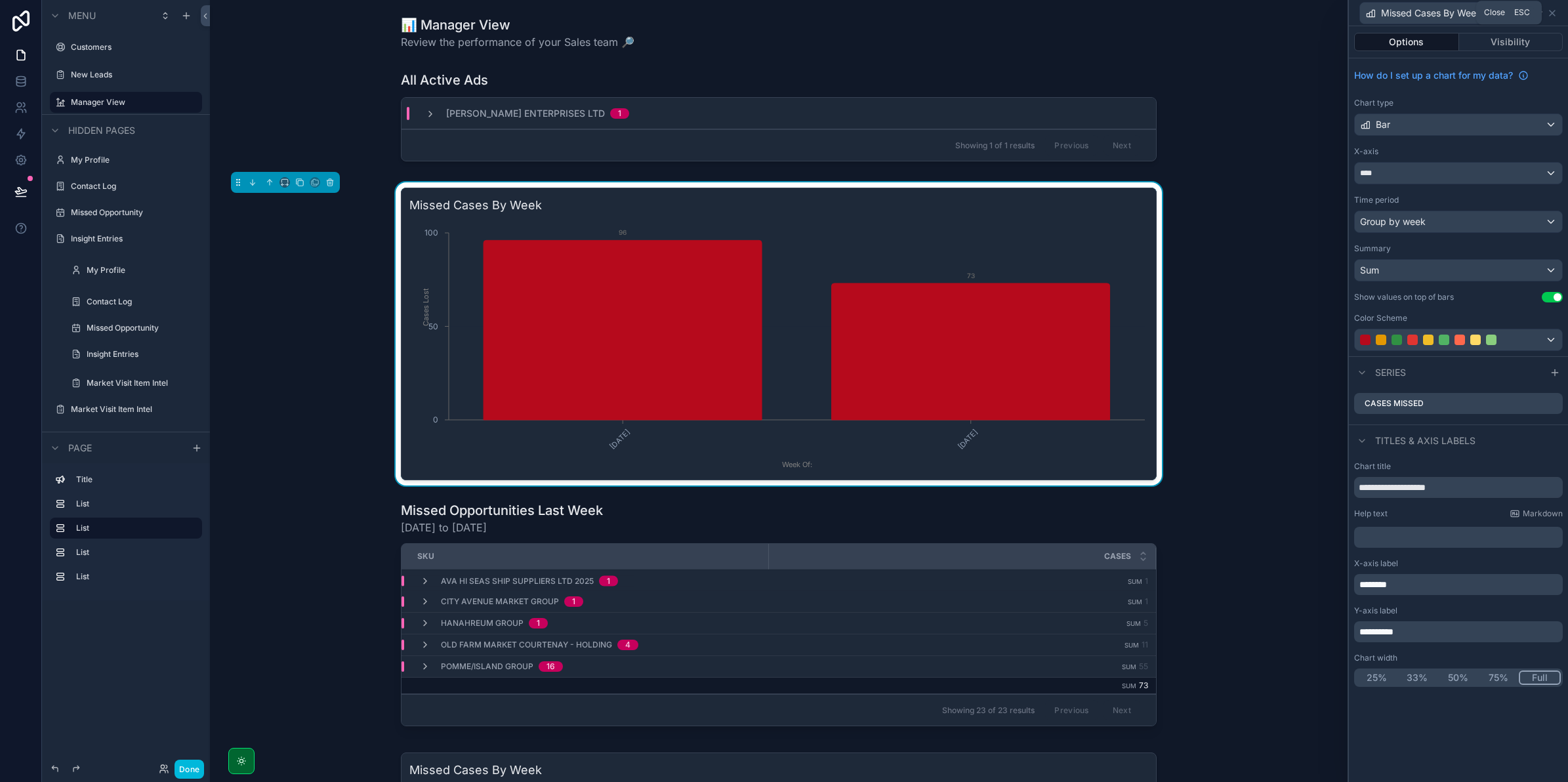
click at [1549, 11] on icon at bounding box center [1552, 13] width 5 height 5
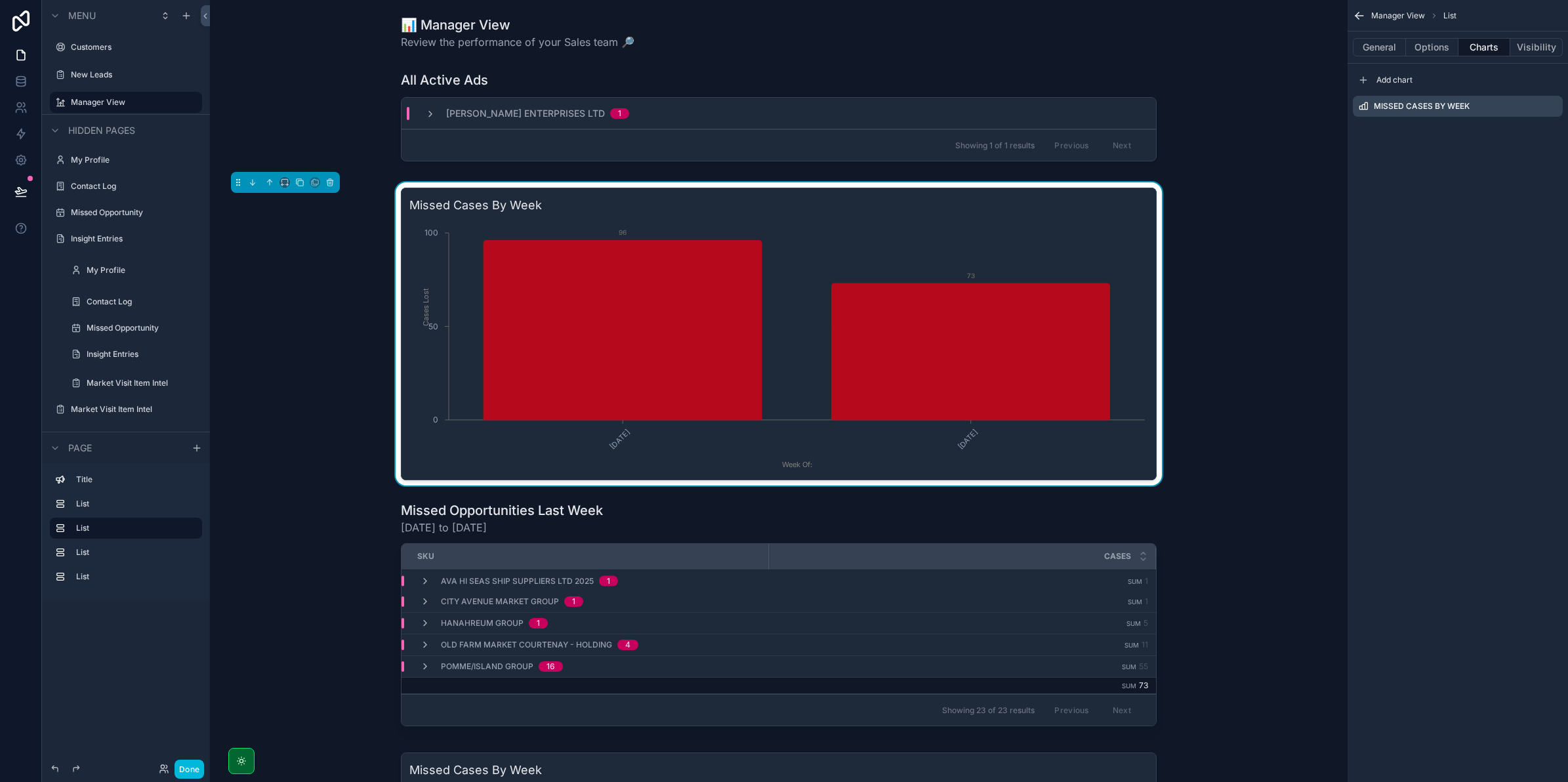
click at [1389, 41] on button "General" at bounding box center [1379, 47] width 53 height 19
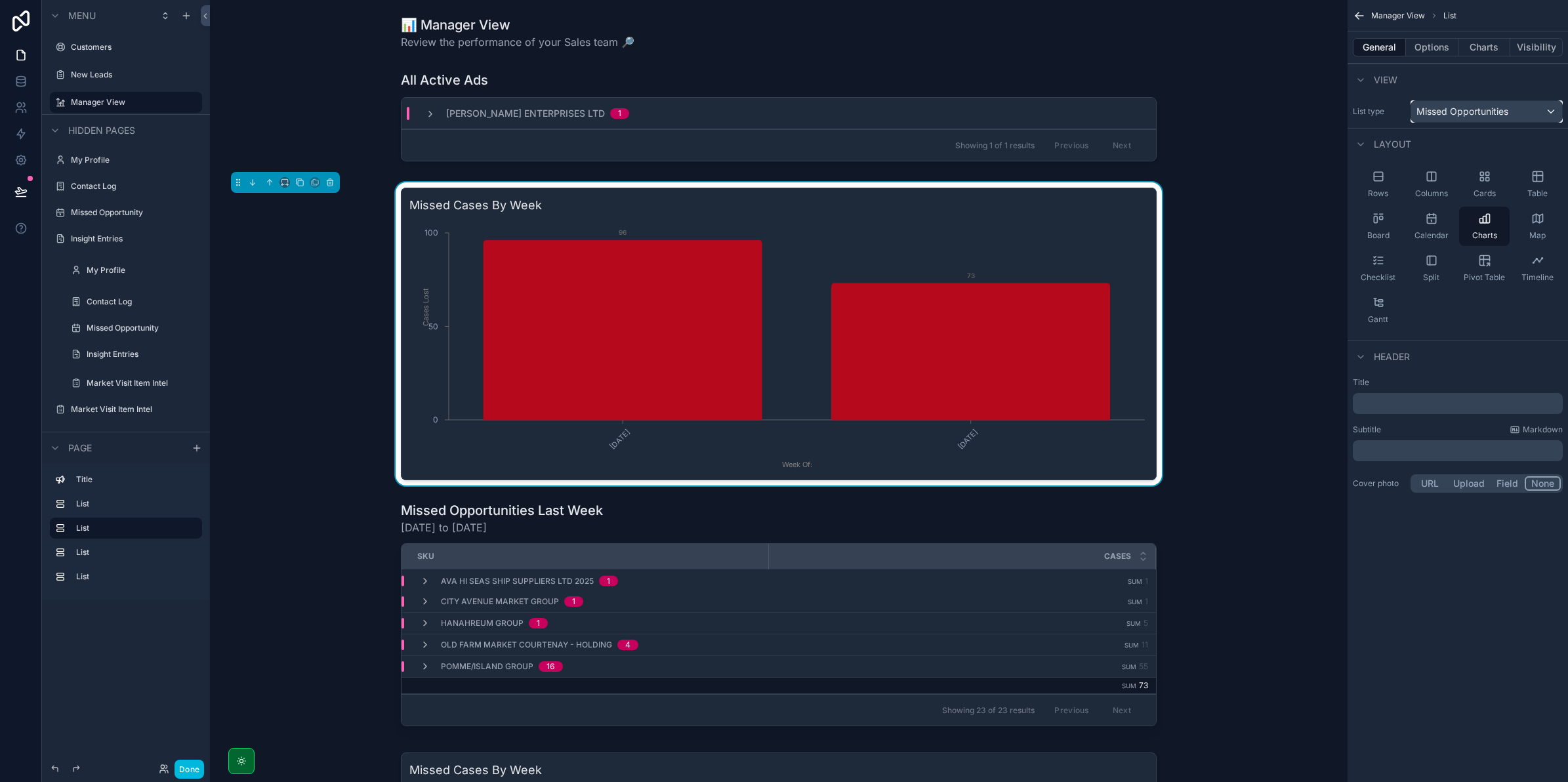
click at [1439, 113] on span "Missed Opportunities" at bounding box center [1462, 112] width 92 height 13
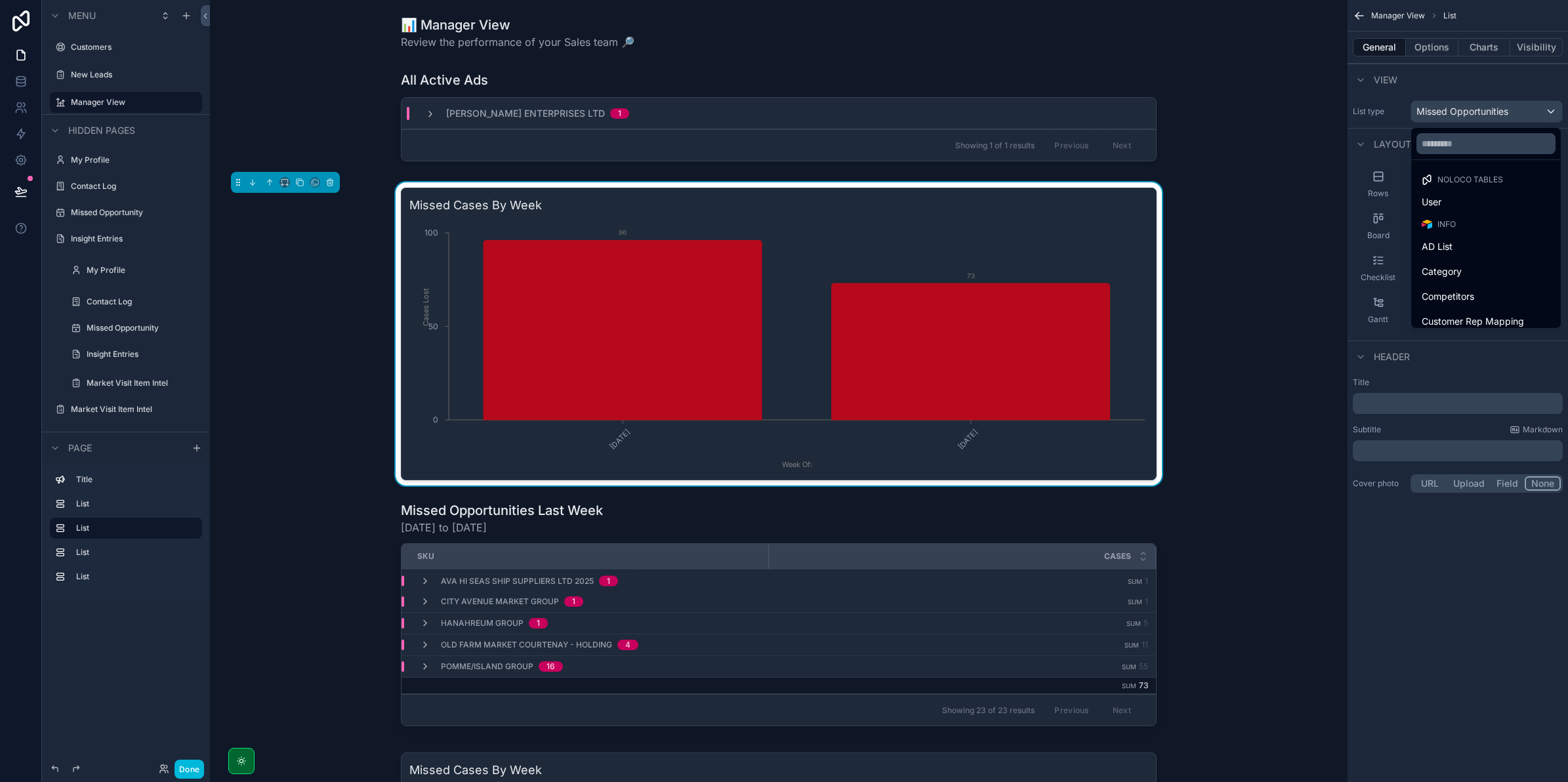
click at [1447, 239] on span "AD List" at bounding box center [1436, 247] width 31 height 16
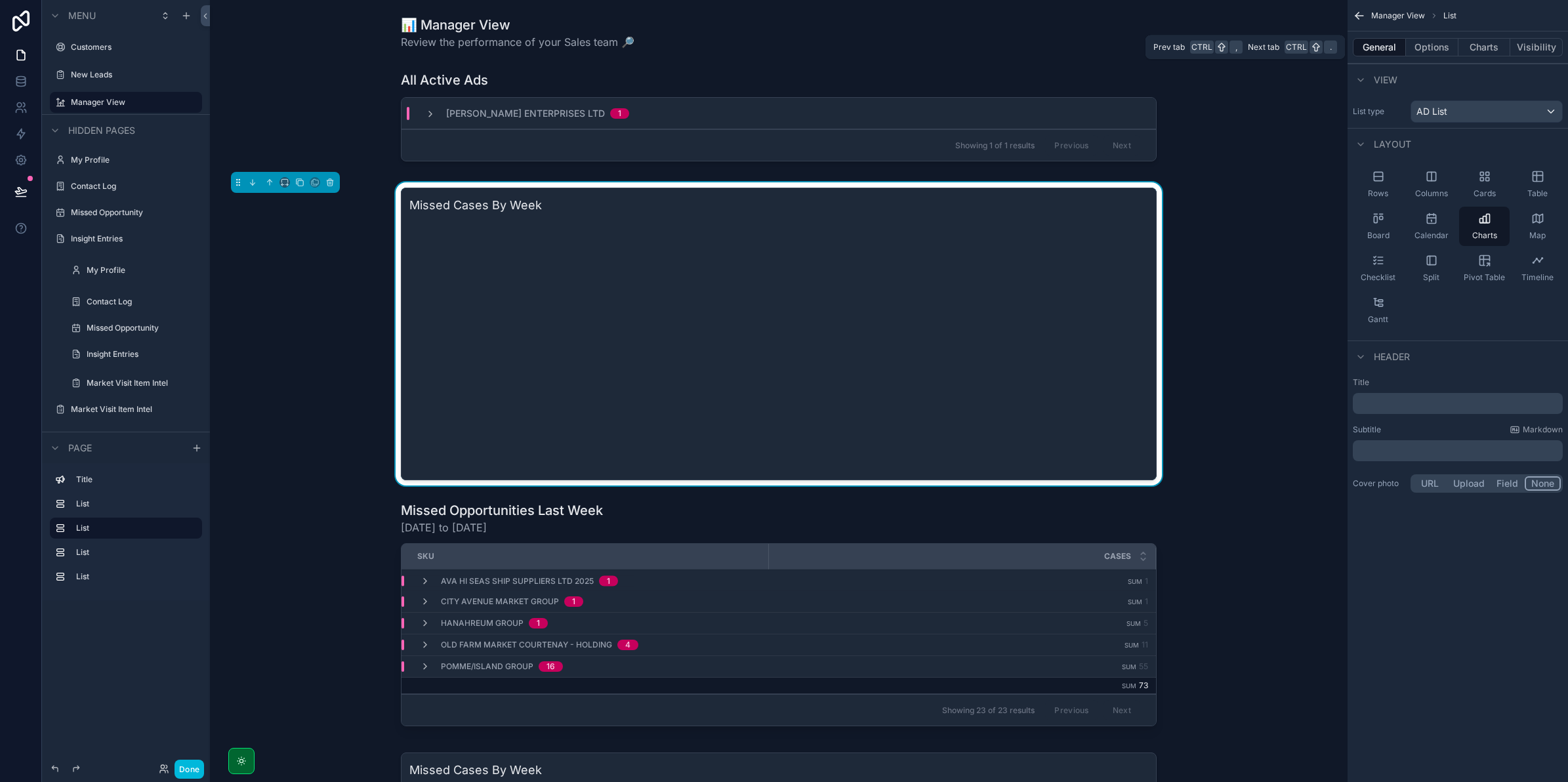
click at [1484, 44] on button "Charts" at bounding box center [1484, 47] width 52 height 19
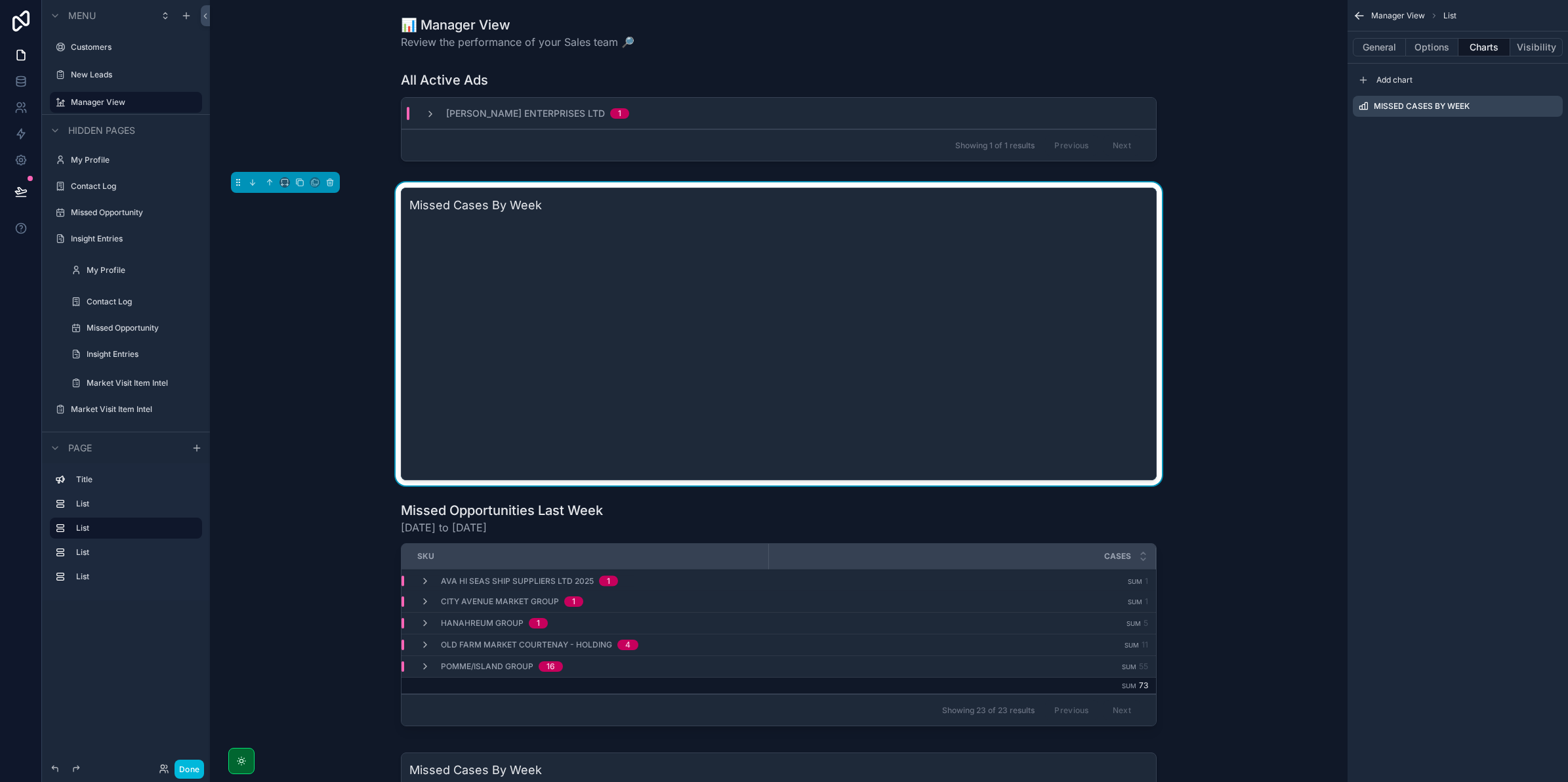
click at [0, 0] on icon "scrollable content" at bounding box center [0, 0] width 0 height 0
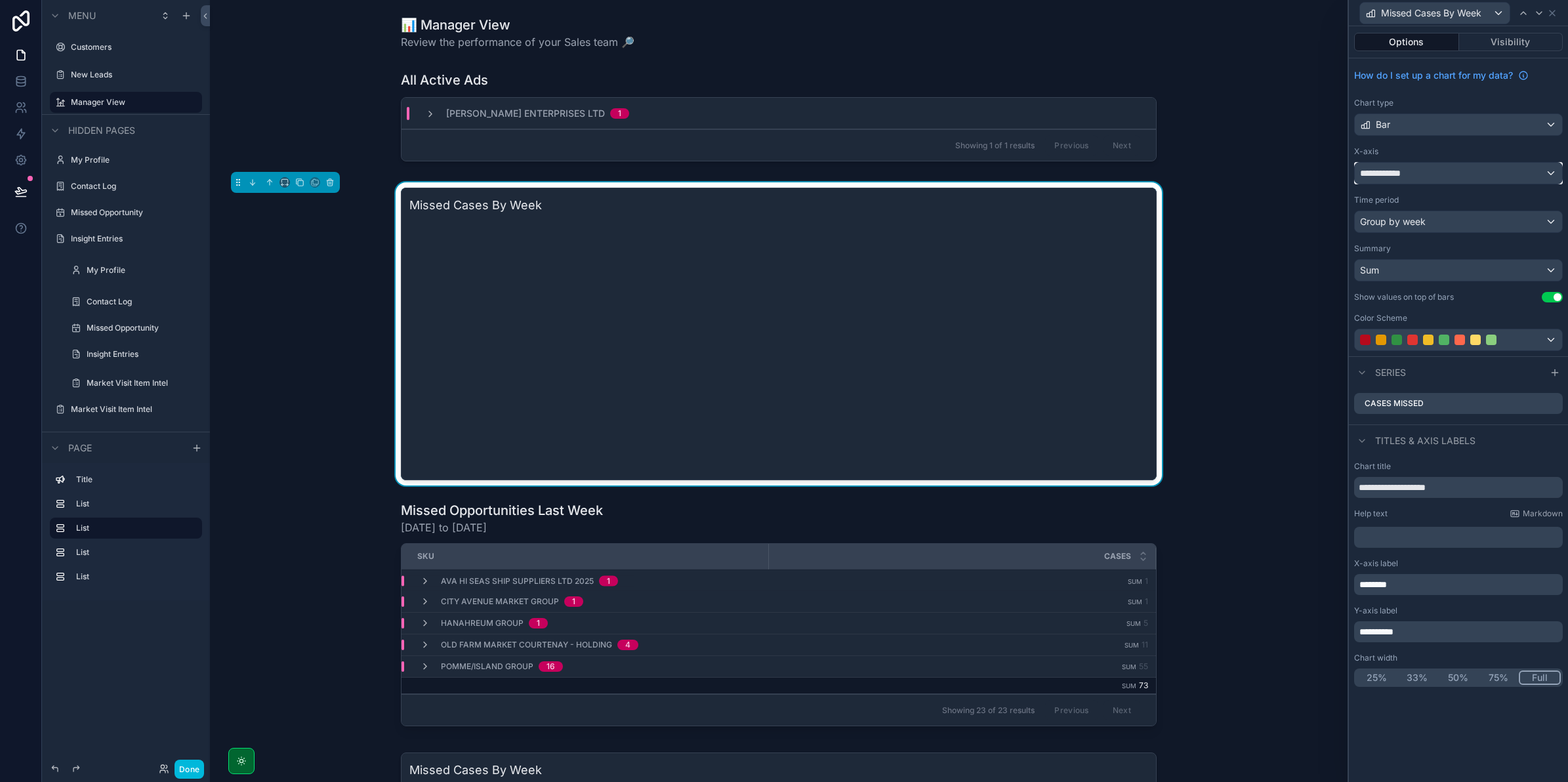
click at [1445, 170] on div "**********" at bounding box center [1459, 172] width 207 height 21
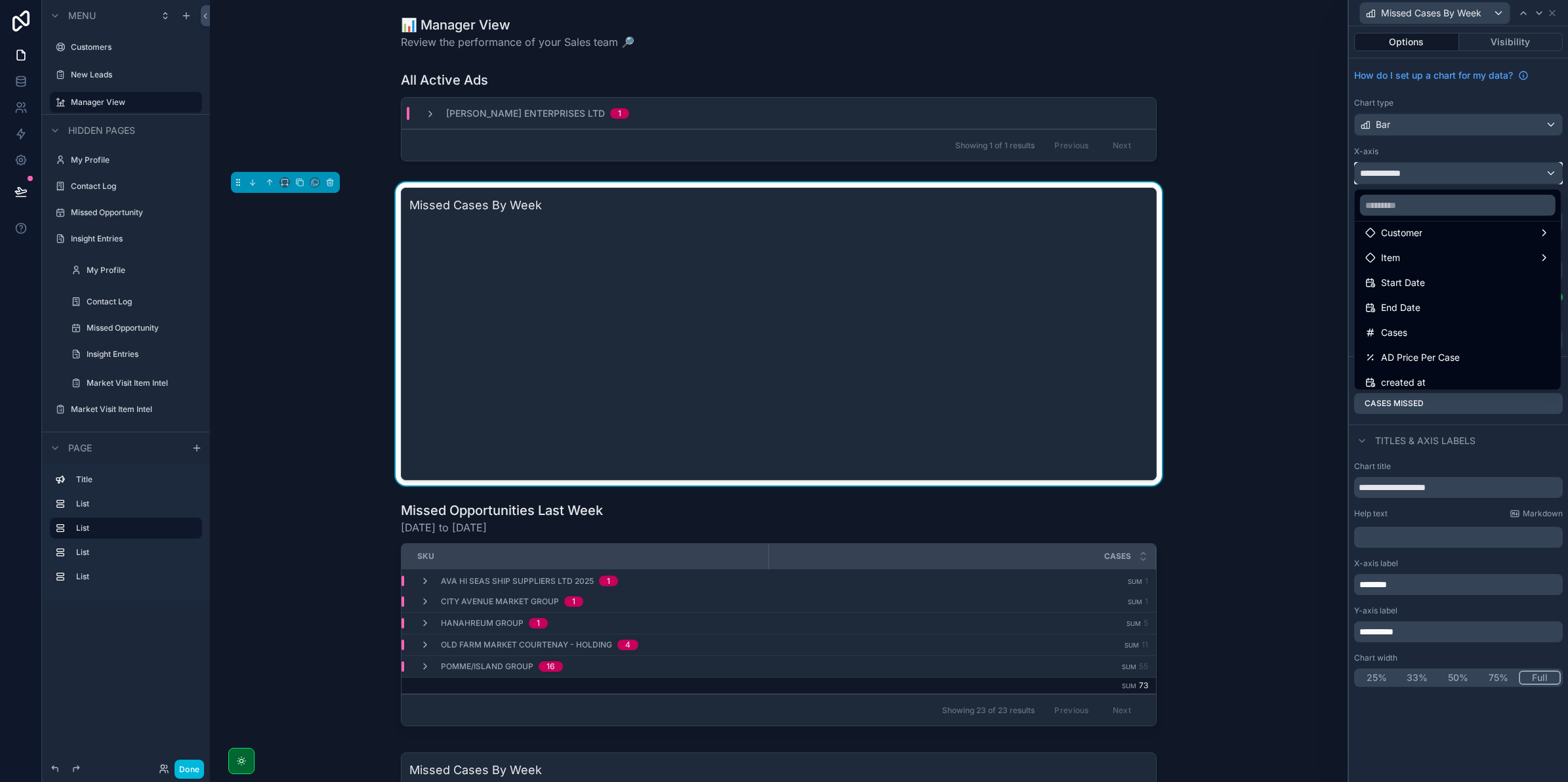
scroll to position [36, 0]
click at [1448, 312] on div "Start Date" at bounding box center [1458, 308] width 185 height 16
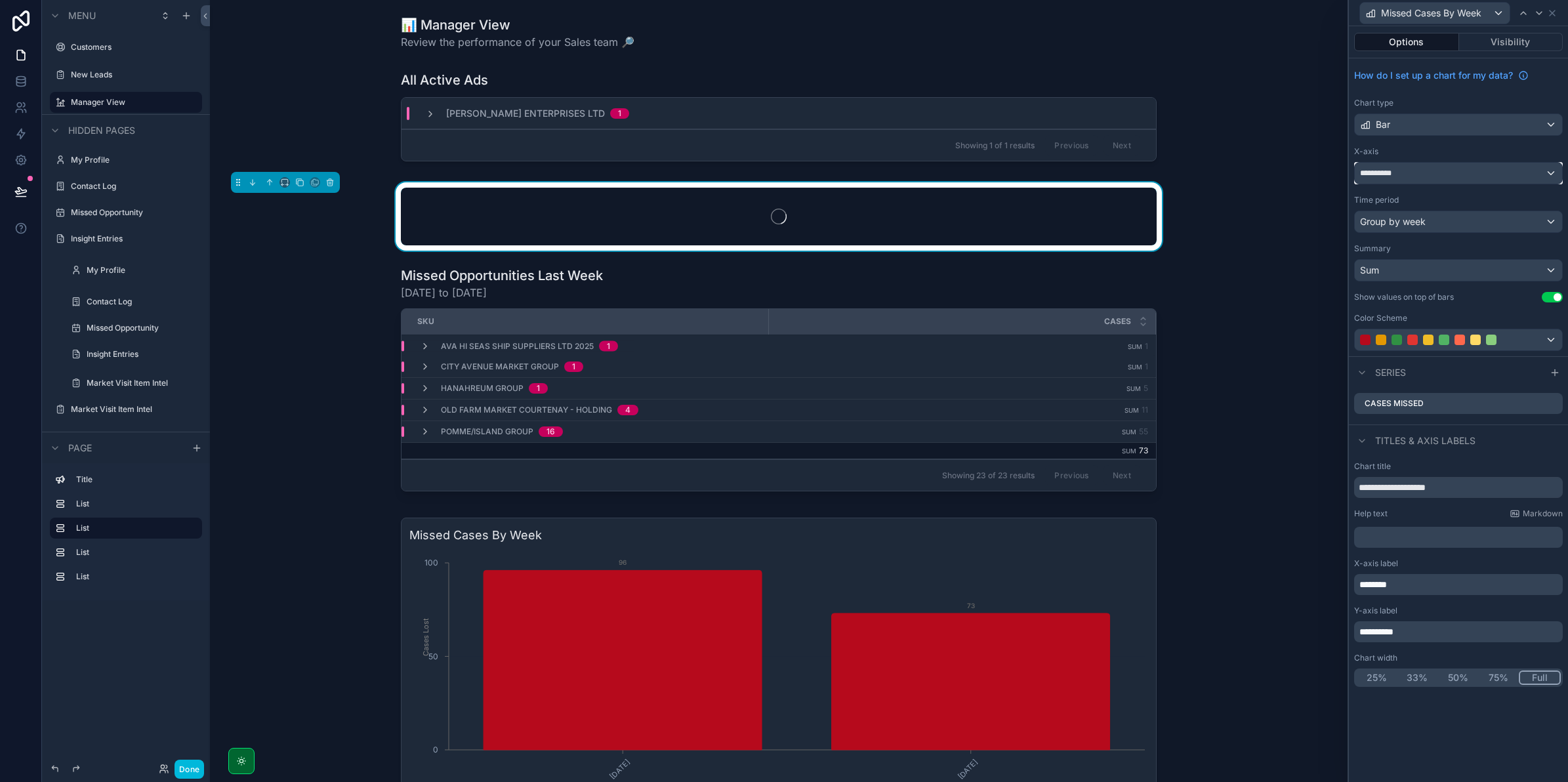
click at [1411, 175] on div "**********" at bounding box center [1459, 172] width 207 height 21
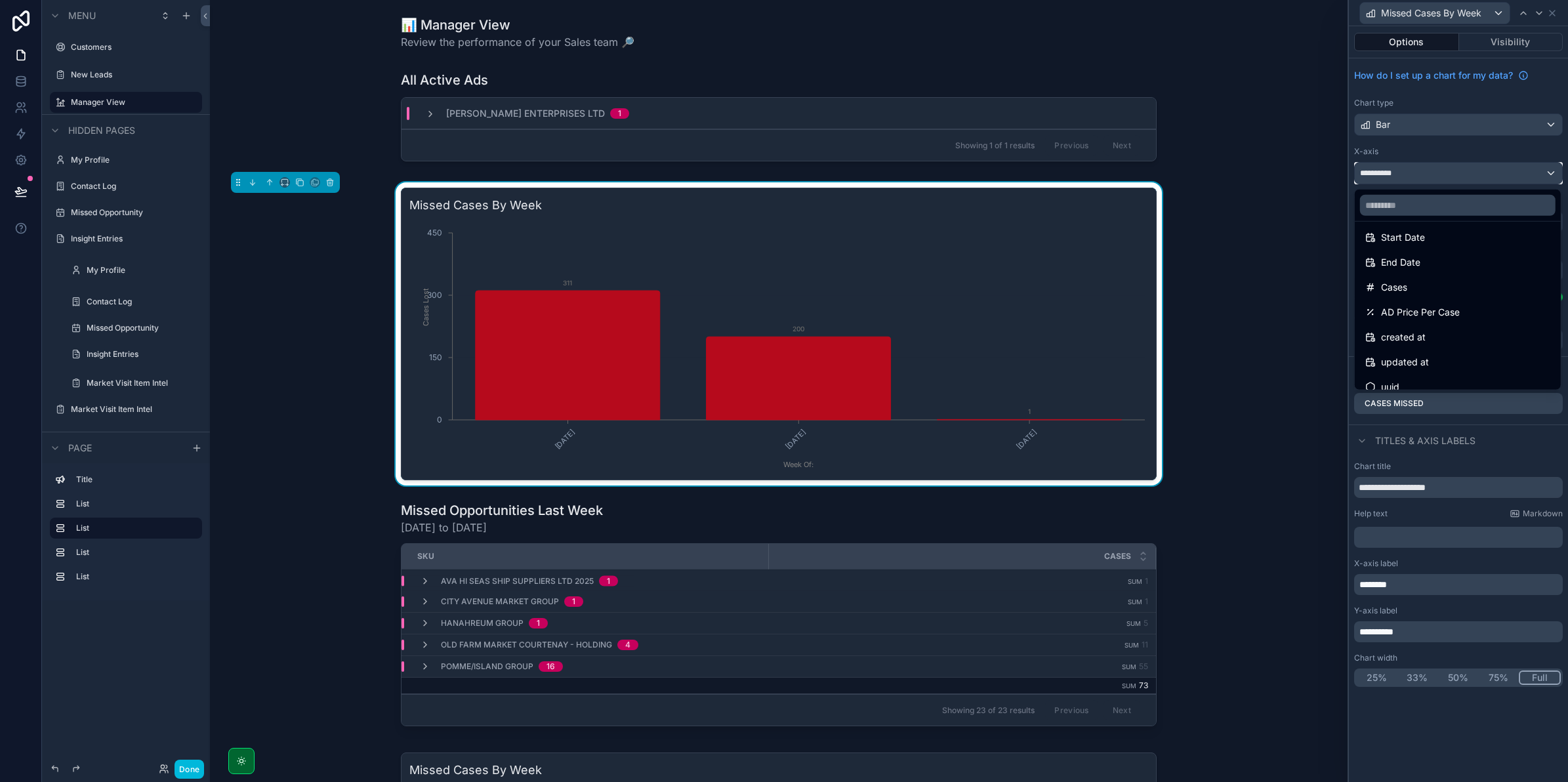
scroll to position [118, 0]
click at [1425, 253] on div "End Date" at bounding box center [1458, 250] width 185 height 16
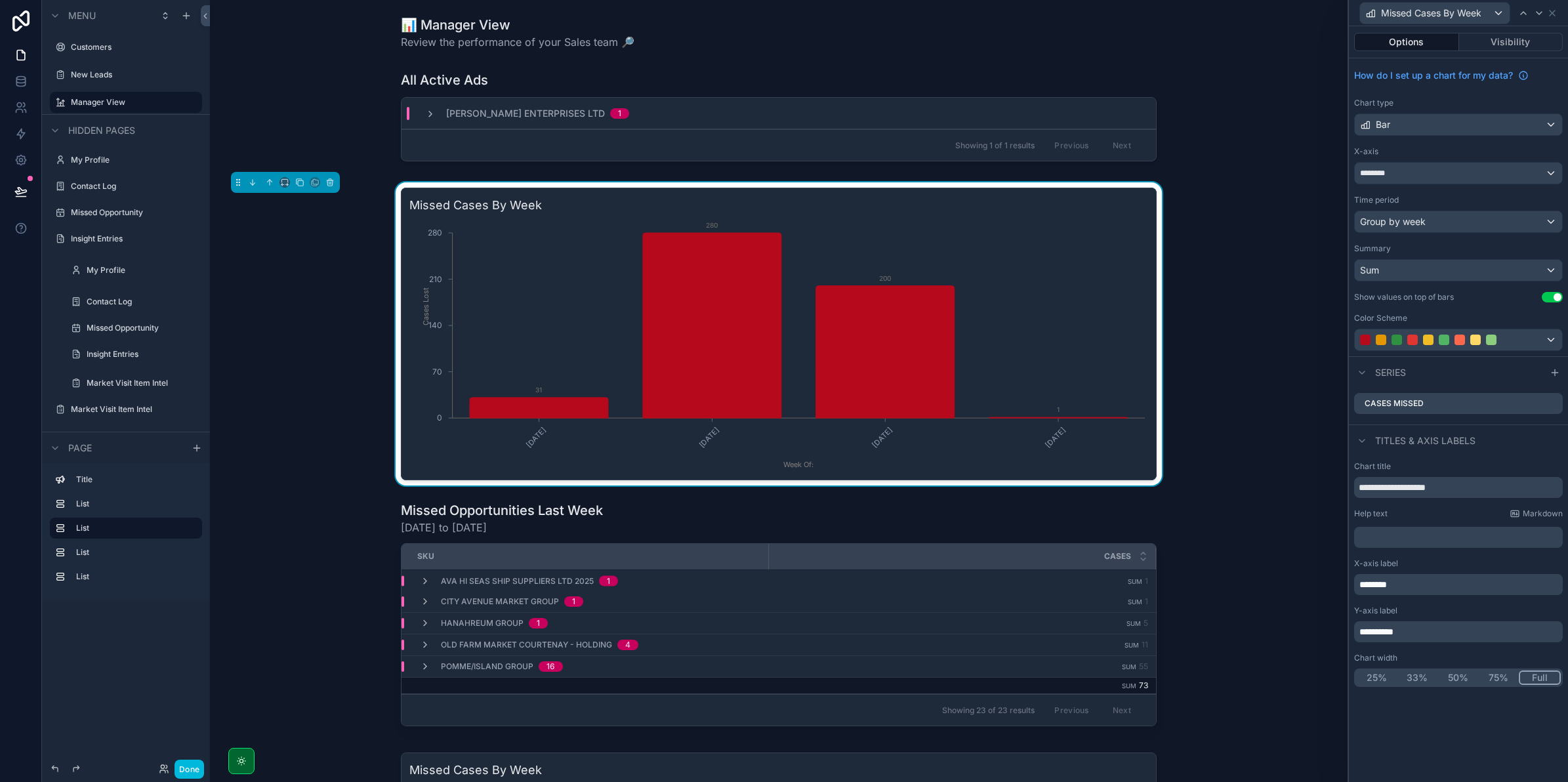
click at [1356, 210] on div "Time period Group by week" at bounding box center [1459, 213] width 209 height 38
click at [1383, 221] on span "Group by week" at bounding box center [1393, 222] width 66 height 13
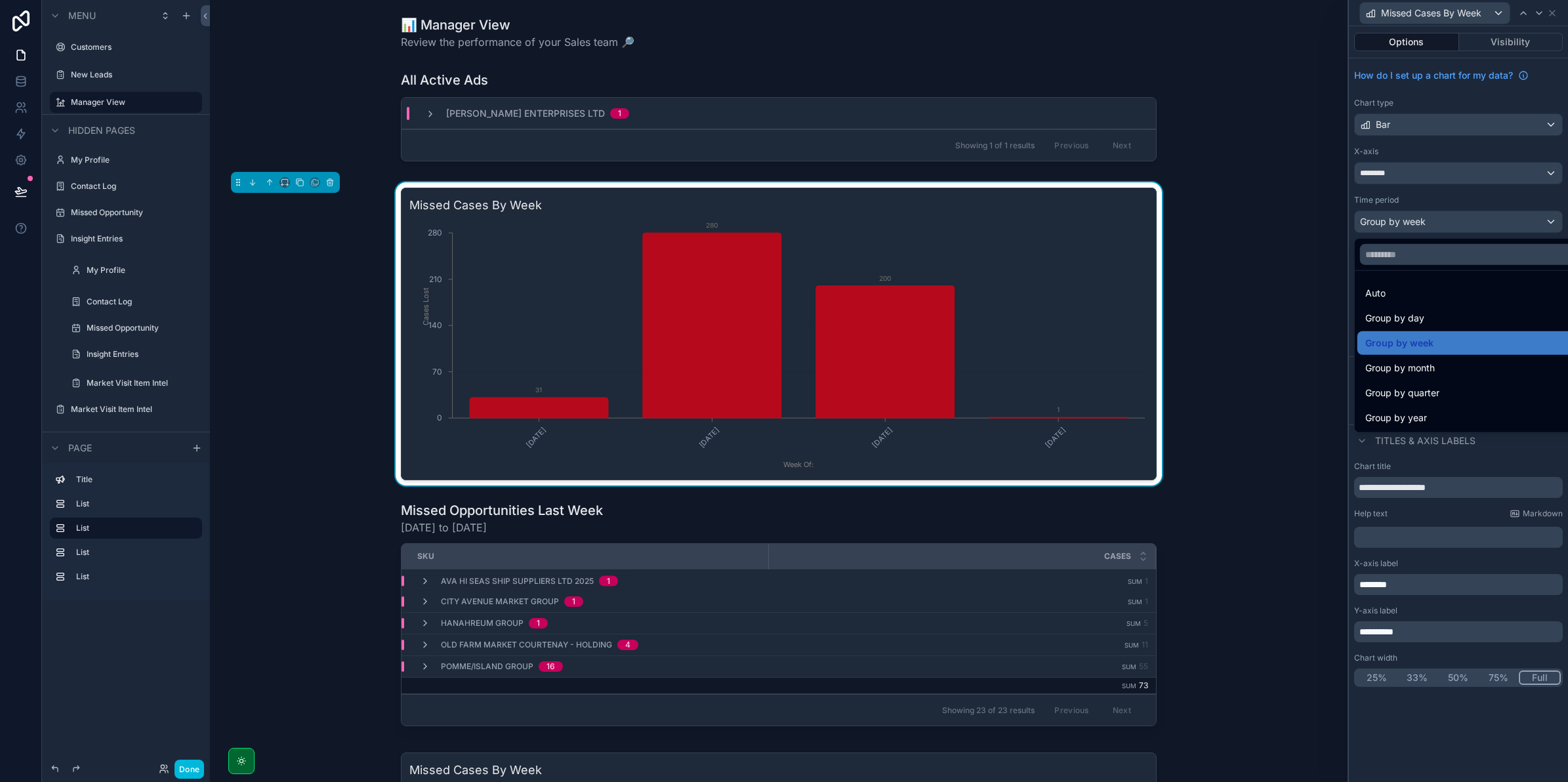
click at [1408, 185] on div at bounding box center [1459, 391] width 219 height 782
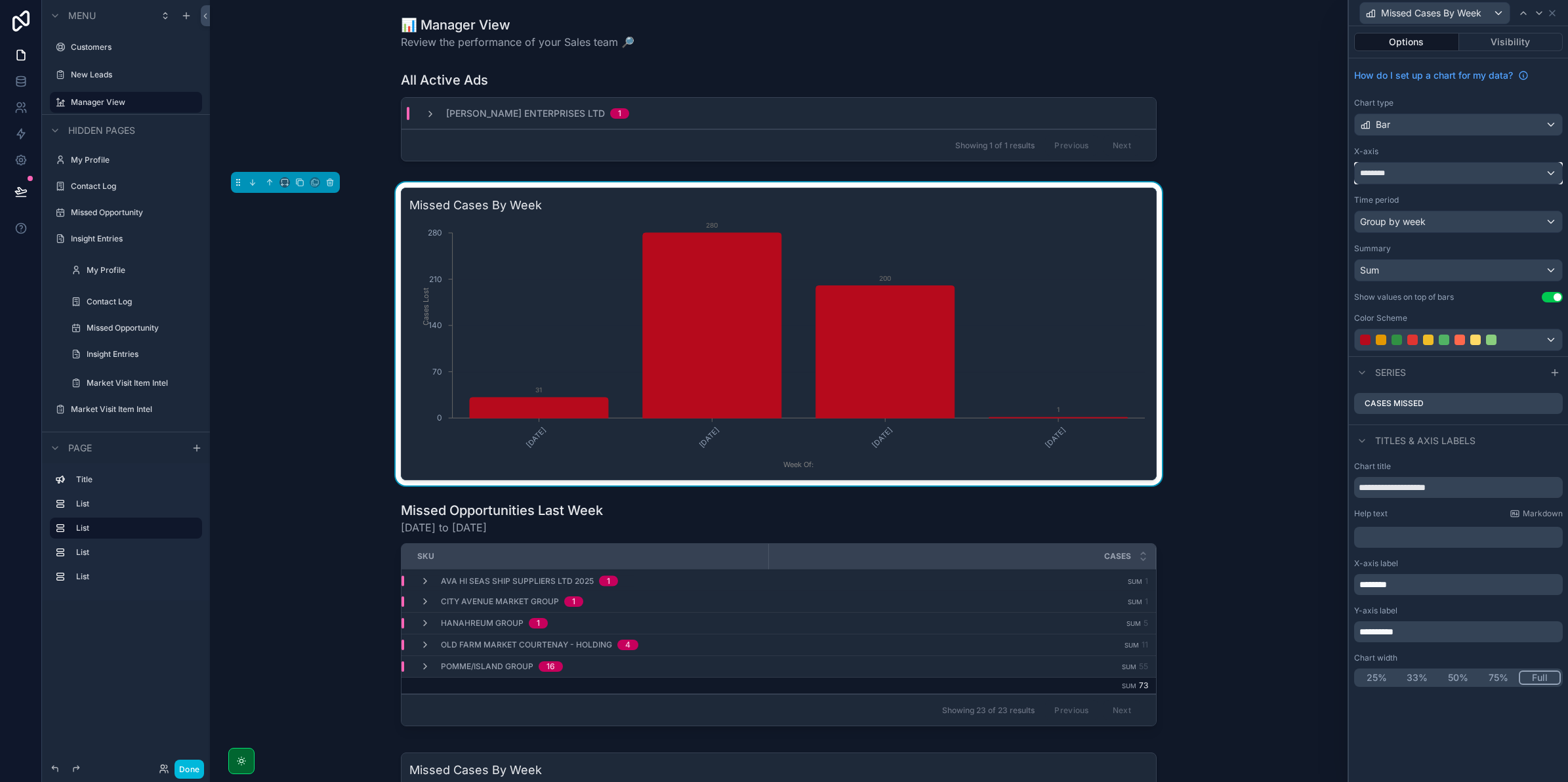
click at [1421, 171] on div "********" at bounding box center [1459, 172] width 207 height 21
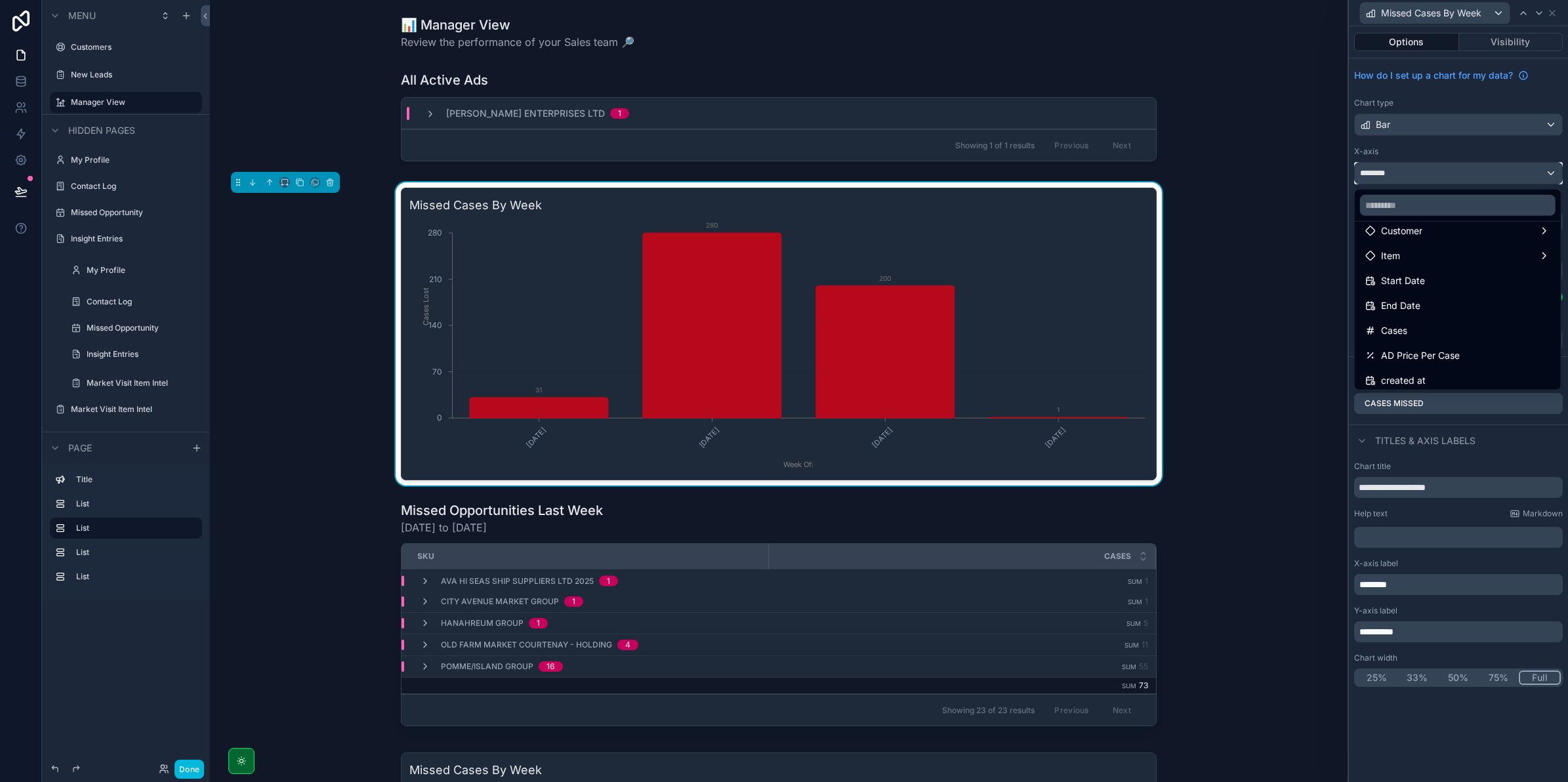
scroll to position [36, 0]
drag, startPoint x: 1427, startPoint y: 319, endPoint x: 1431, endPoint y: 330, distance: 11.7
click at [1431, 330] on ul "AD List id Customer Item Start Date End Date Cases AD Price Per Case created at…" at bounding box center [1458, 306] width 206 height 168
click at [1431, 330] on div "End Date" at bounding box center [1458, 333] width 185 height 16
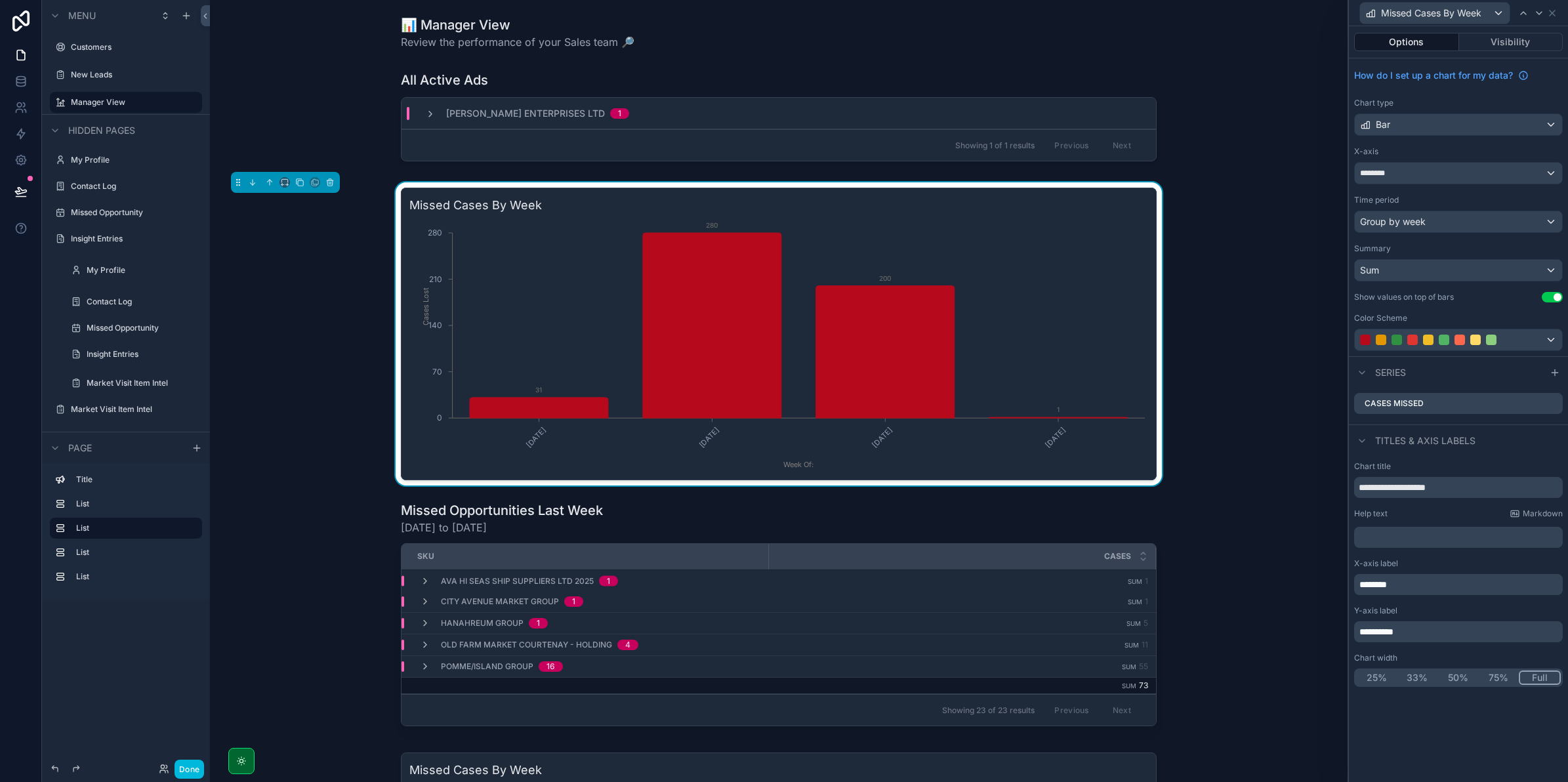
click at [1128, 182] on div "Missed Cases By Week [DATE] [DATE] [DATE] [DATE] Week Of: 0 70 140 210 280 Case…" at bounding box center [778, 334] width 1117 height 303
click at [1488, 41] on button "Visibility" at bounding box center [1511, 42] width 104 height 19
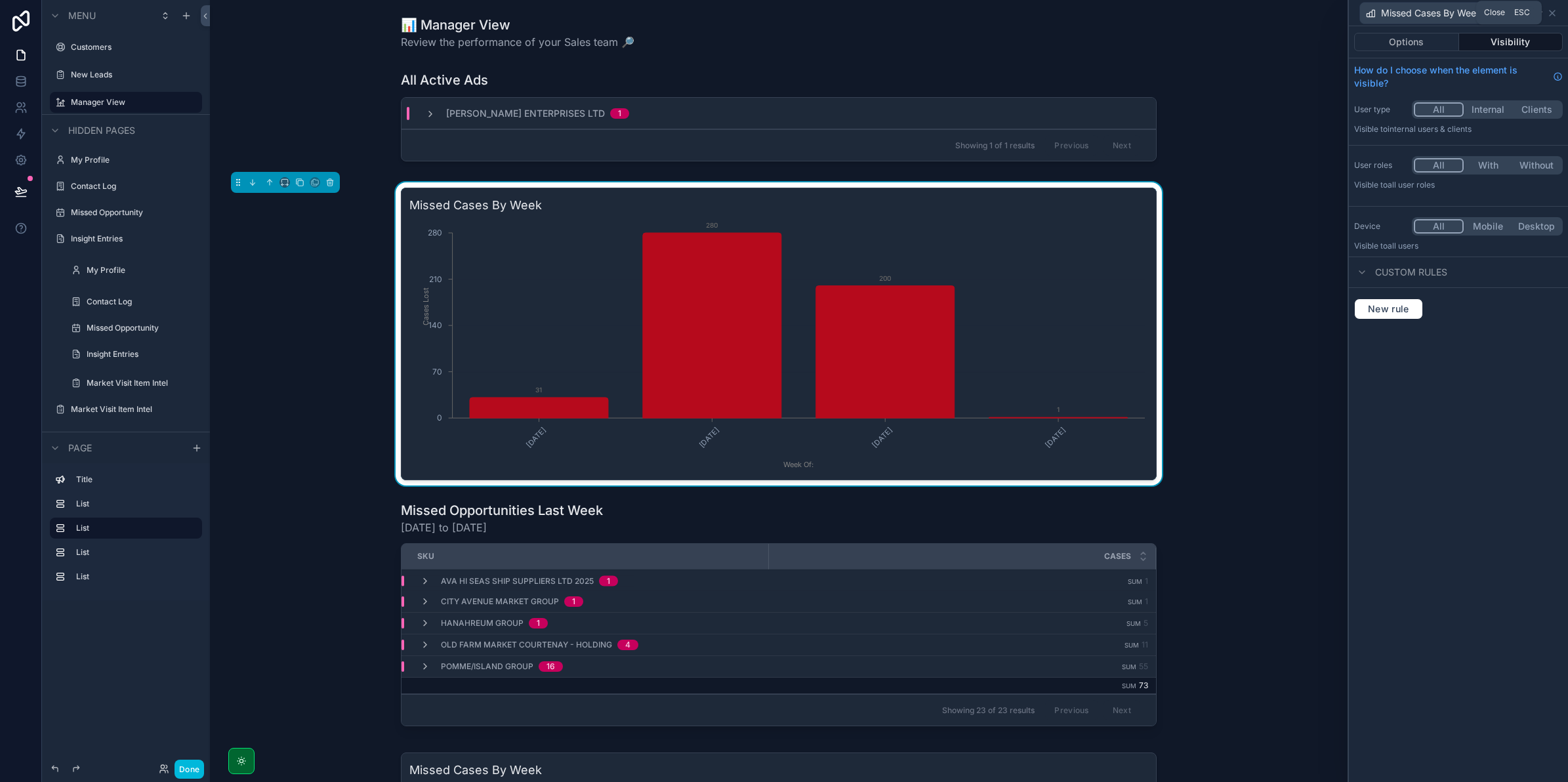
click at [1550, 17] on icon at bounding box center [1552, 13] width 11 height 11
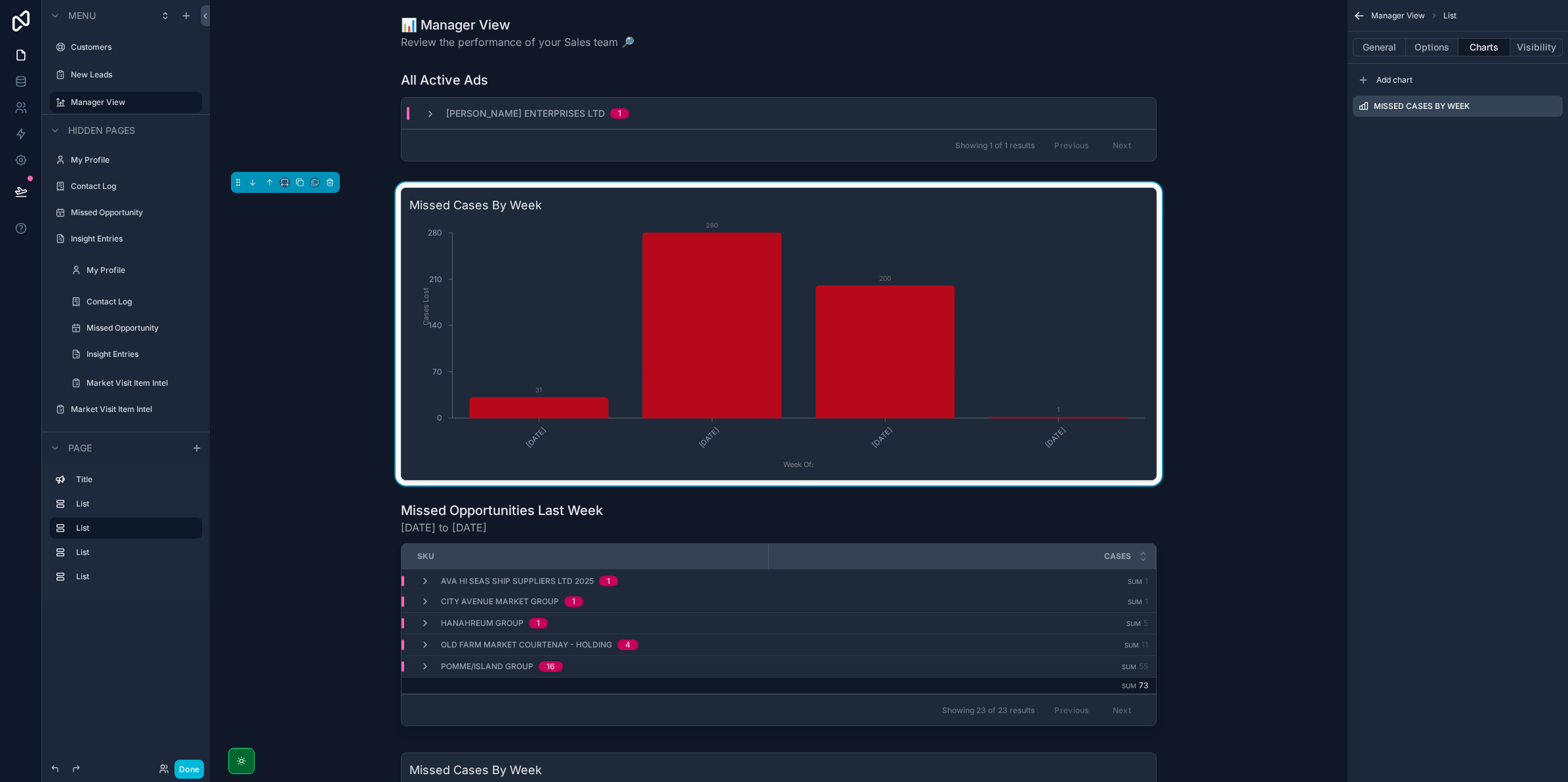
click at [1559, 107] on div "Missed Cases By Week" at bounding box center [1457, 106] width 210 height 21
click at [0, 0] on icon "scrollable content" at bounding box center [0, 0] width 0 height 0
click at [1511, 87] on span "Confirm delete?" at bounding box center [1483, 85] width 59 height 11
click at [1532, 83] on icon at bounding box center [1531, 83] width 7 height 0
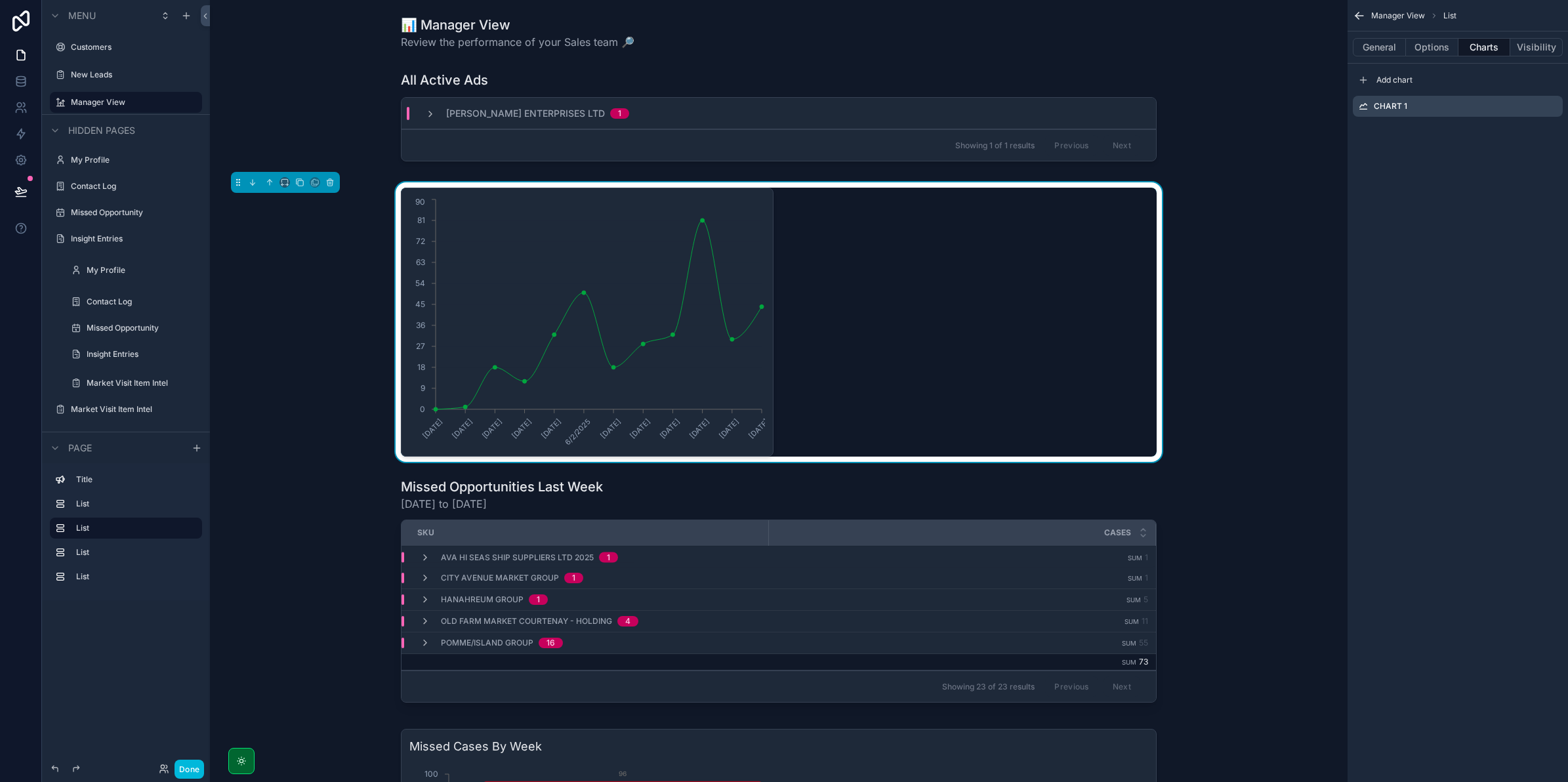
drag, startPoint x: 948, startPoint y: 214, endPoint x: 328, endPoint y: 187, distance: 620.6
click at [328, 187] on button "scrollable content" at bounding box center [330, 182] width 14 height 14
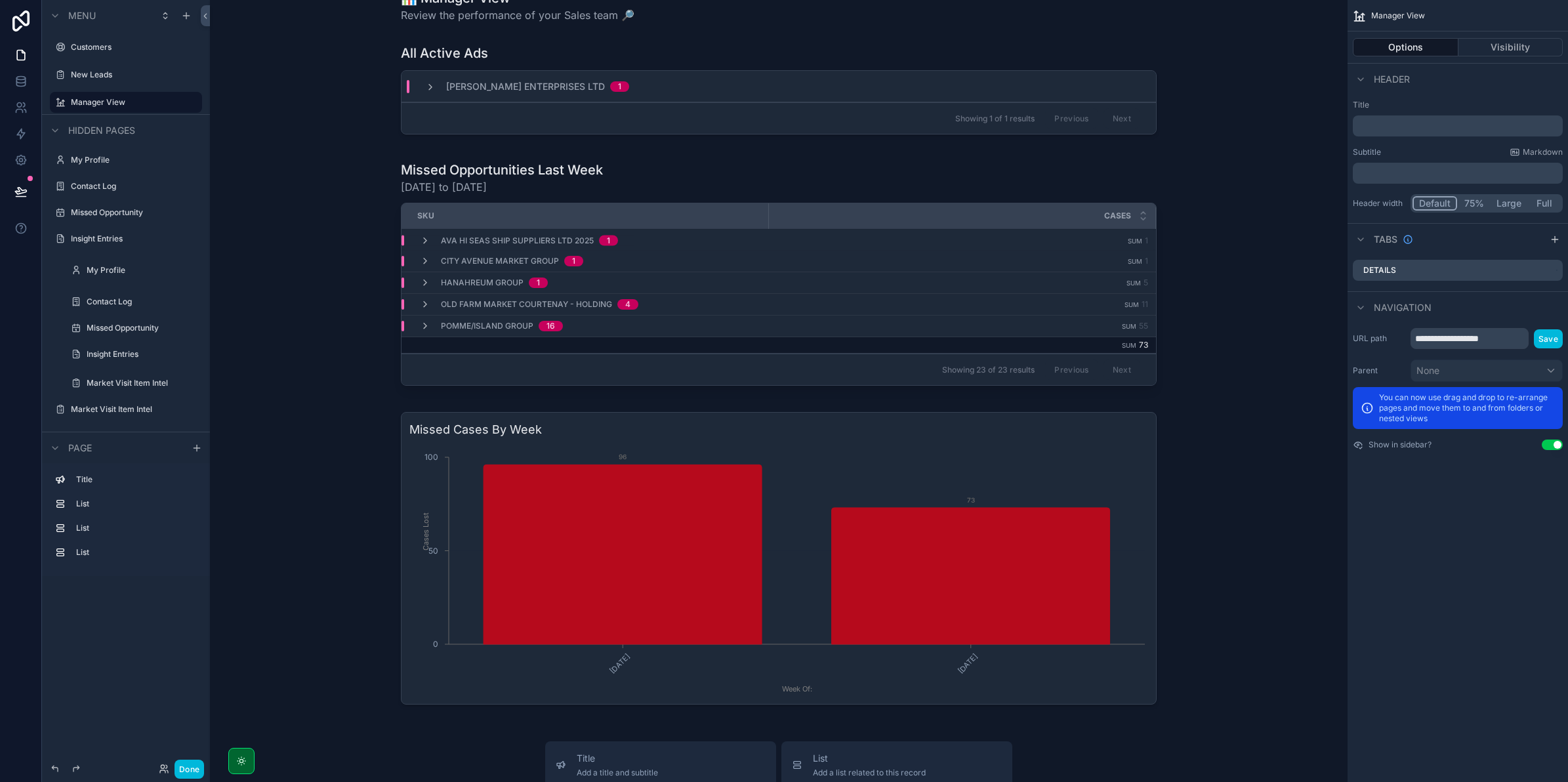
scroll to position [0, 0]
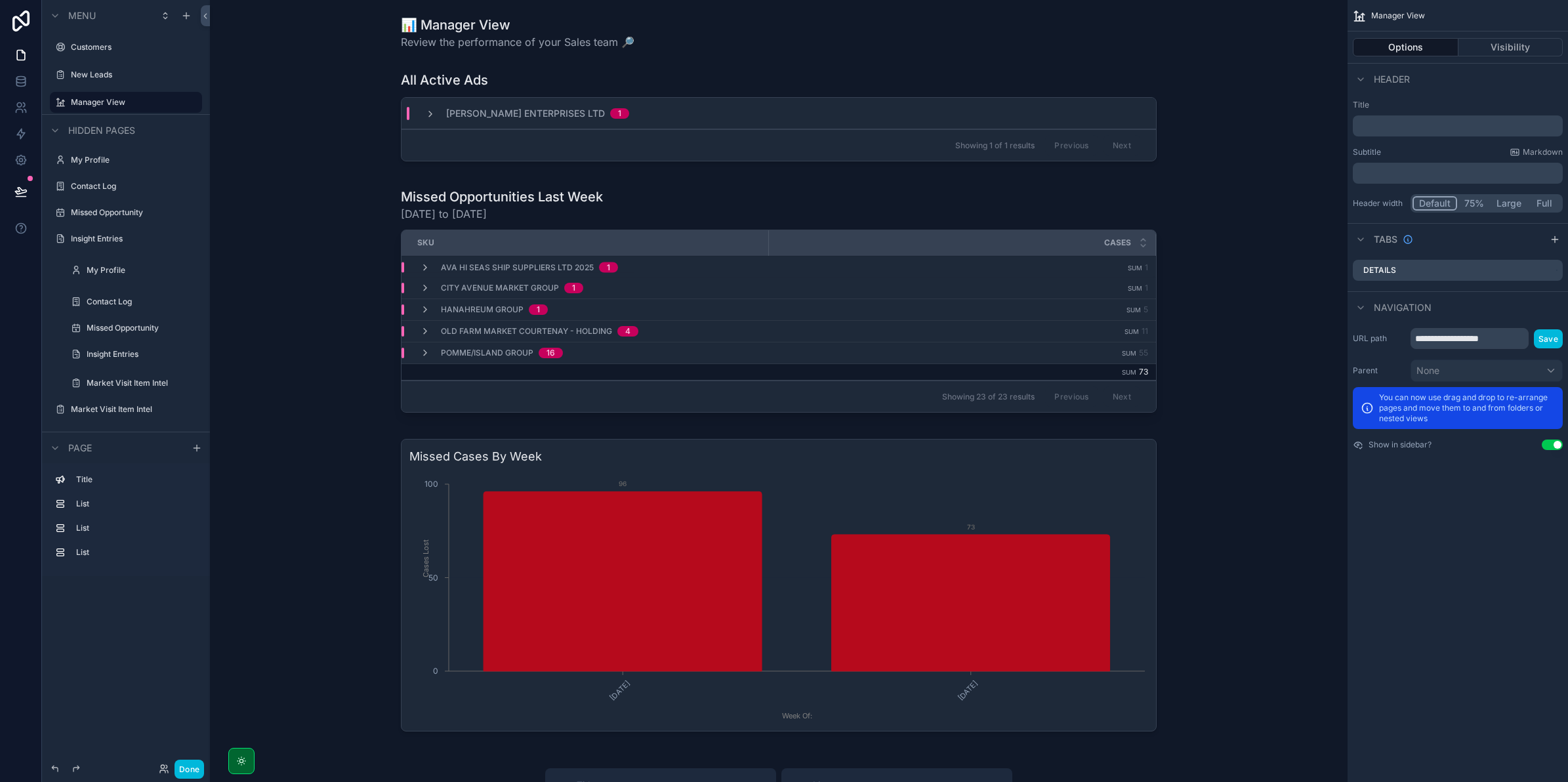
click at [781, 115] on div "[PERSON_NAME] Enterprises Ltd 1" at bounding box center [778, 114] width 755 height 31
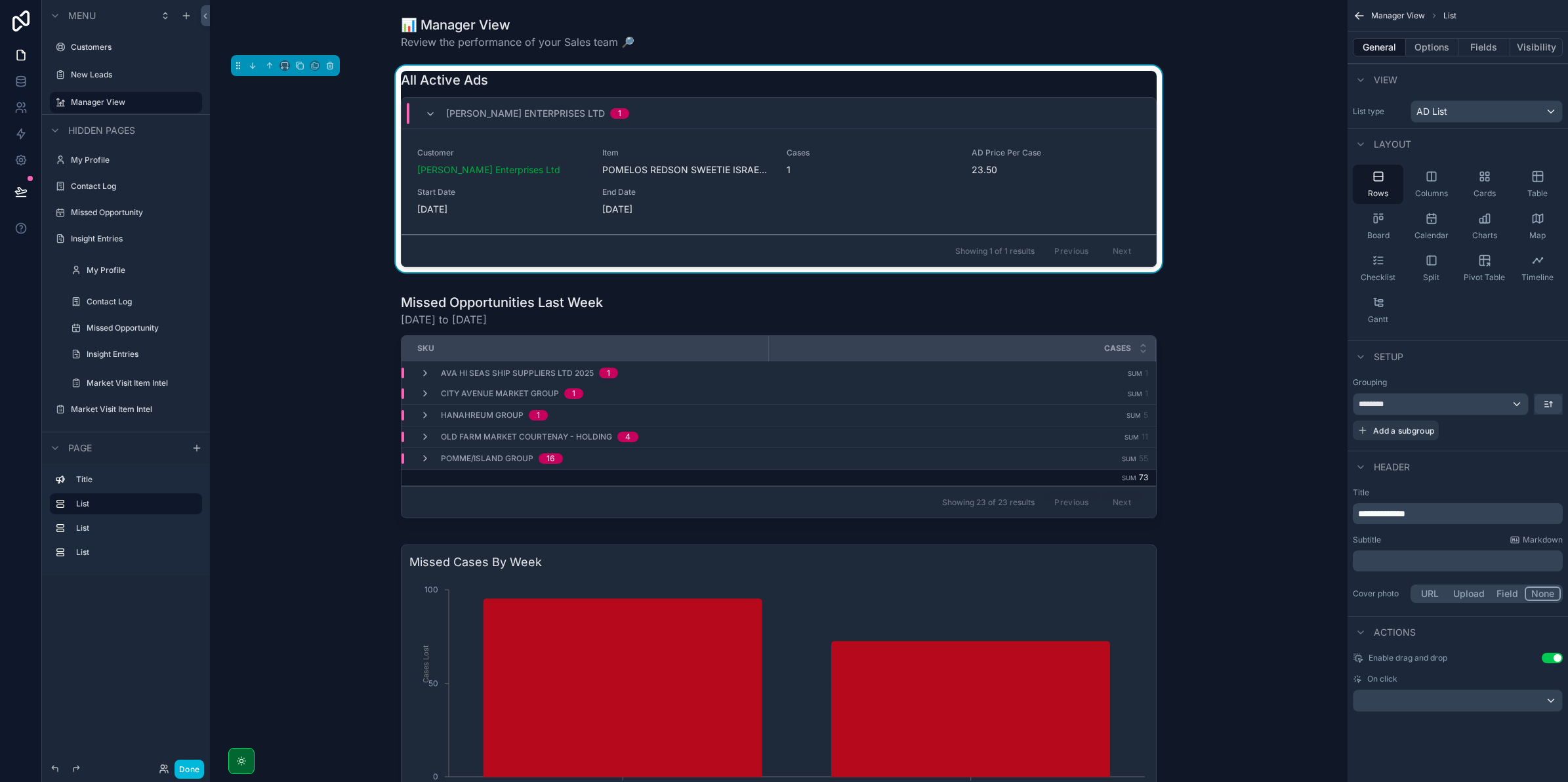
click at [775, 79] on div "All Active Ads" at bounding box center [778, 80] width 756 height 19
click at [461, 112] on span "[PERSON_NAME] Enterprises Ltd" at bounding box center [526, 113] width 159 height 13
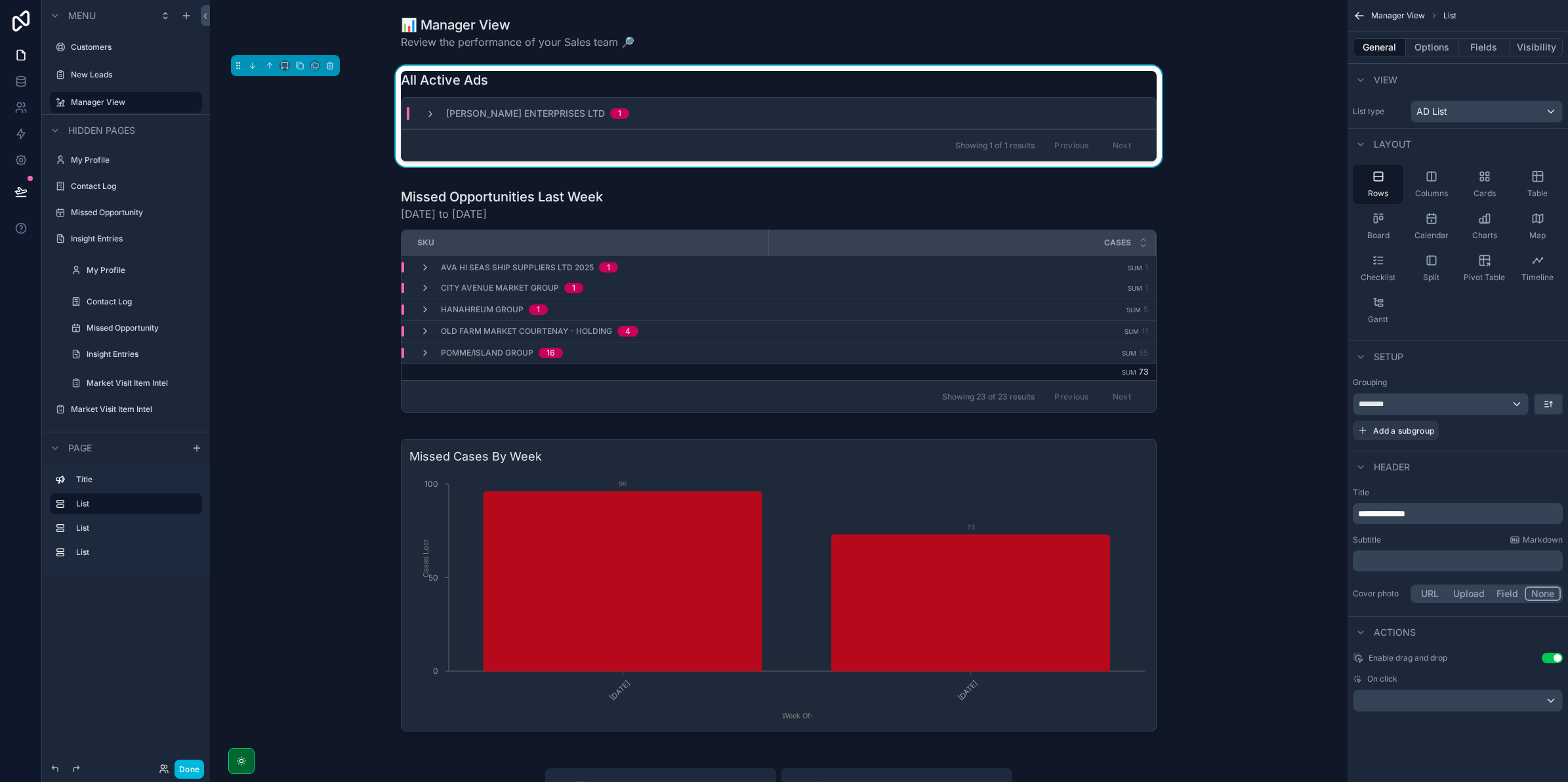
click at [119, 69] on div "New Leads" at bounding box center [135, 74] width 129 height 11
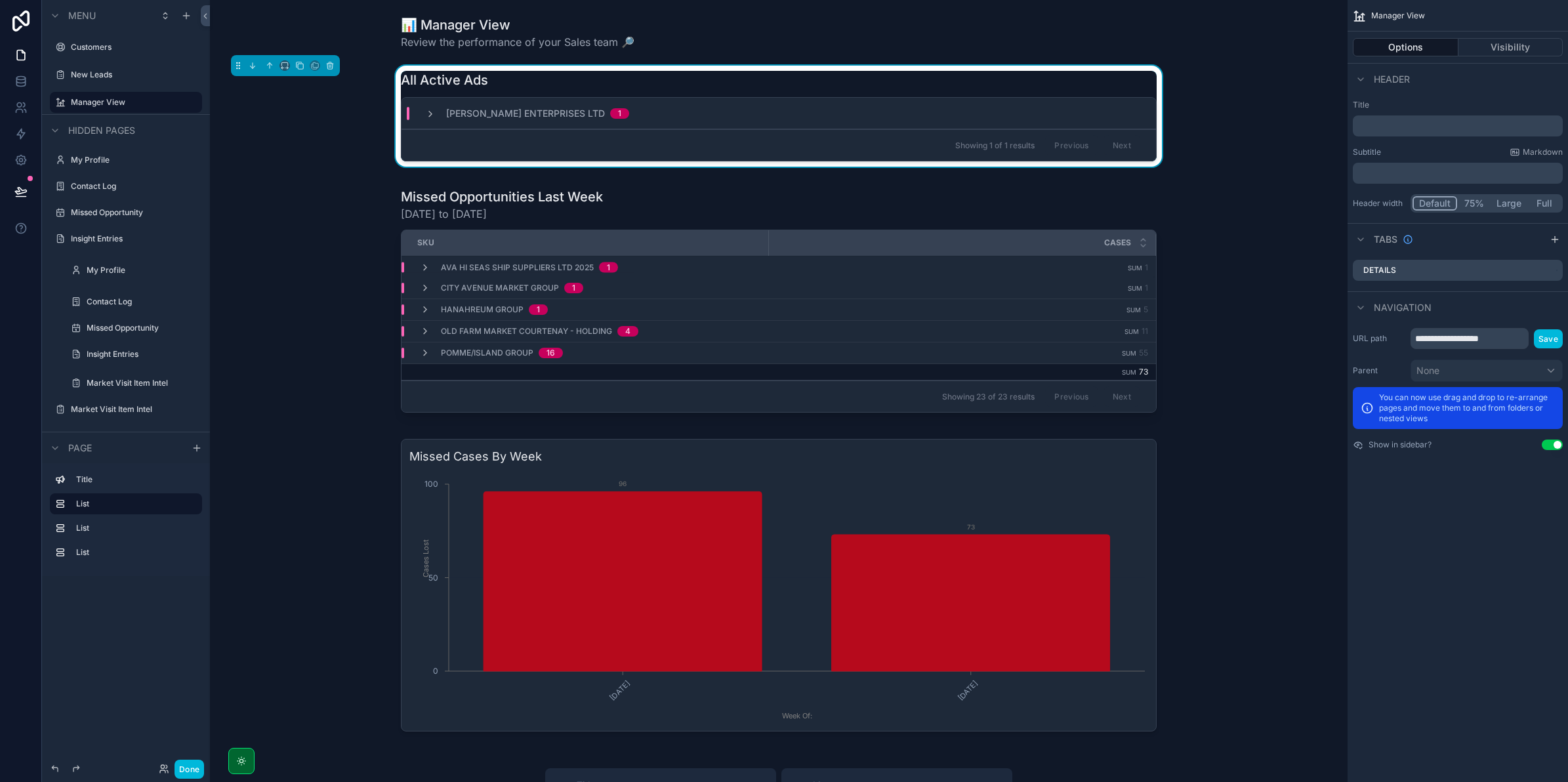
drag, startPoint x: 102, startPoint y: 99, endPoint x: 46, endPoint y: 104, distance: 56.2
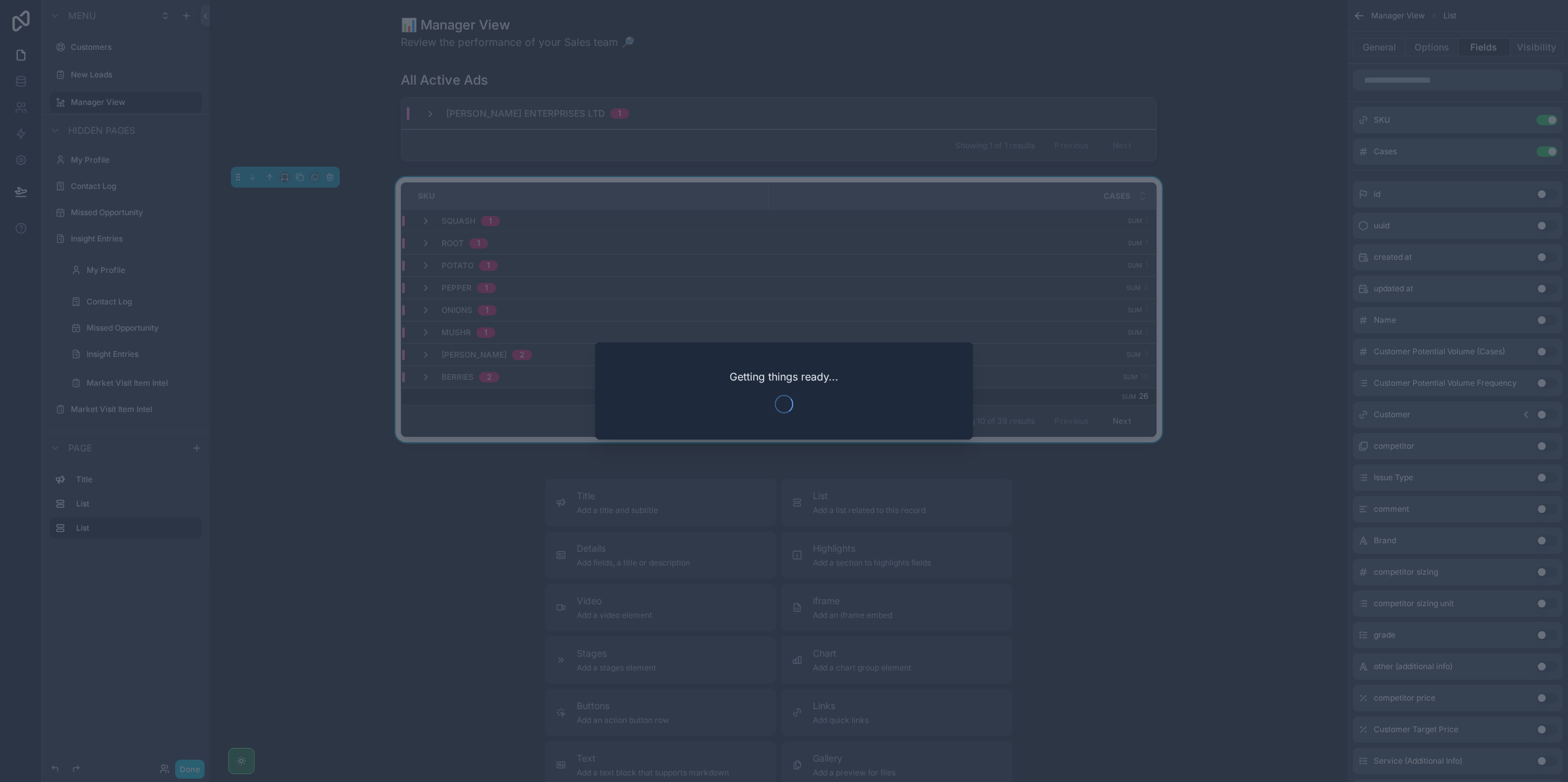
click at [662, 162] on div at bounding box center [784, 391] width 1568 height 782
